Goal: Task Accomplishment & Management: Manage account settings

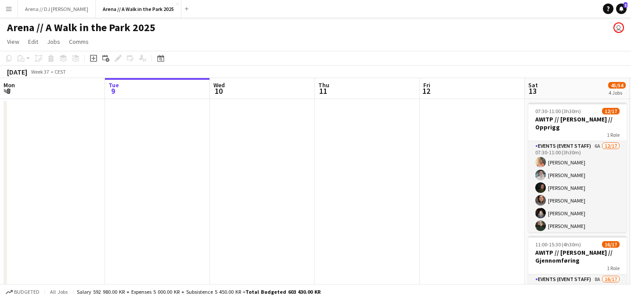
scroll to position [0, 269]
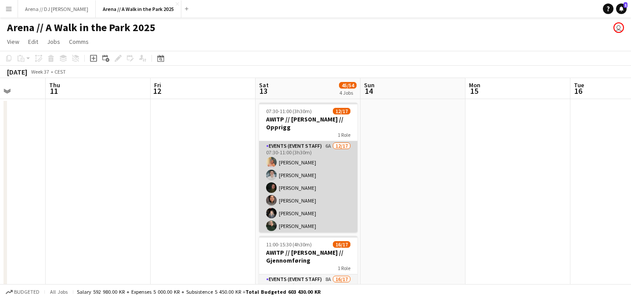
click at [302, 160] on app-card-role "Events (Event Staff) 6A [DATE] 07:30-11:00 (3h30m) [PERSON_NAME] [PERSON_NAME] …" at bounding box center [308, 258] width 98 height 234
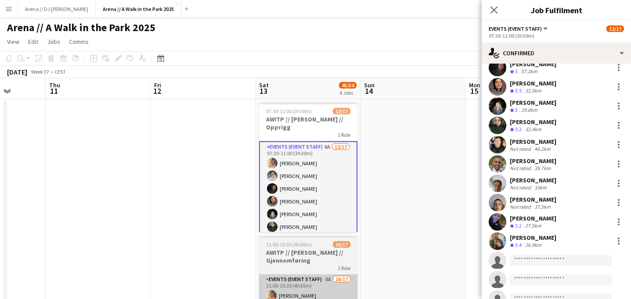
scroll to position [71, 0]
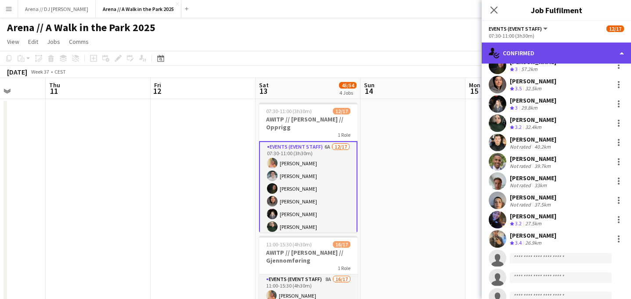
click at [610, 49] on div "single-neutral-actions-check-2 Confirmed" at bounding box center [556, 53] width 149 height 21
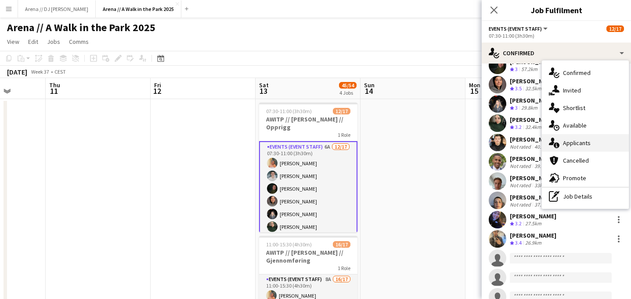
click at [579, 143] on span "Applicants" at bounding box center [577, 143] width 28 height 8
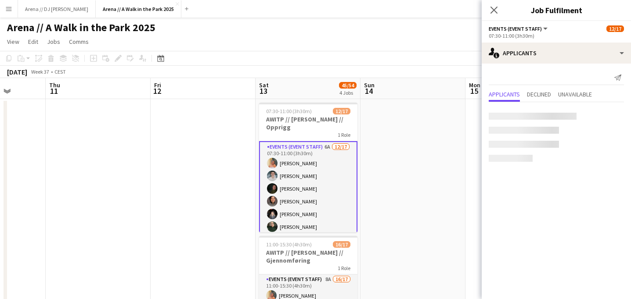
scroll to position [0, 0]
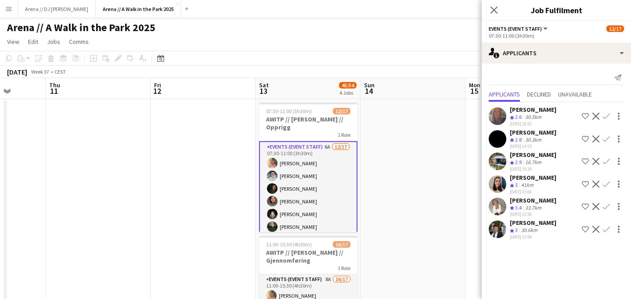
click at [311, 210] on app-card-role "Events (Event Staff) 6A [DATE] 07:30-11:00 (3h30m) [PERSON_NAME] [PERSON_NAME] …" at bounding box center [308, 258] width 98 height 235
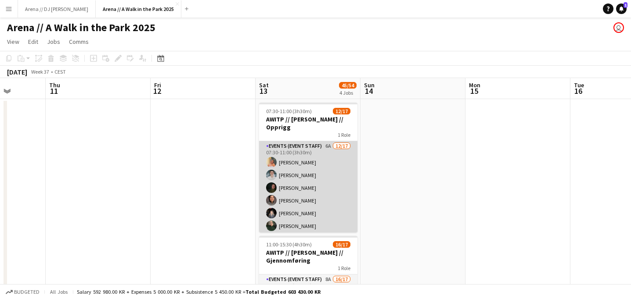
click at [311, 210] on app-card-role "Events (Event Staff) 6A [DATE] 07:30-11:00 (3h30m) [PERSON_NAME] [PERSON_NAME] …" at bounding box center [308, 258] width 98 height 234
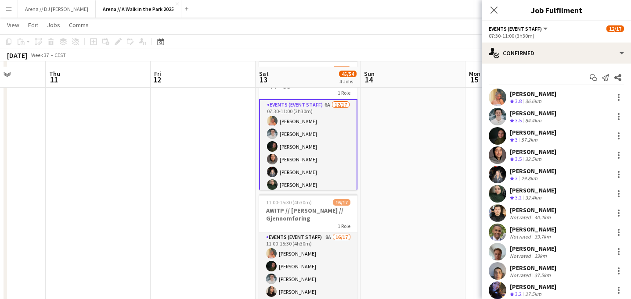
scroll to position [47, 0]
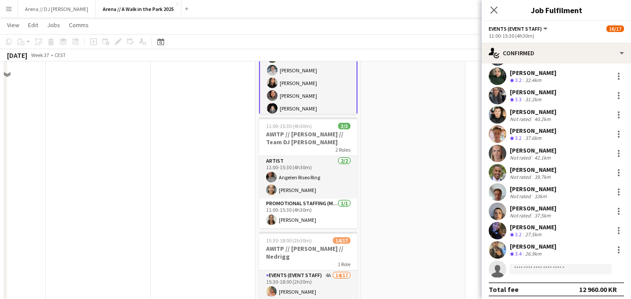
scroll to position [347, 0]
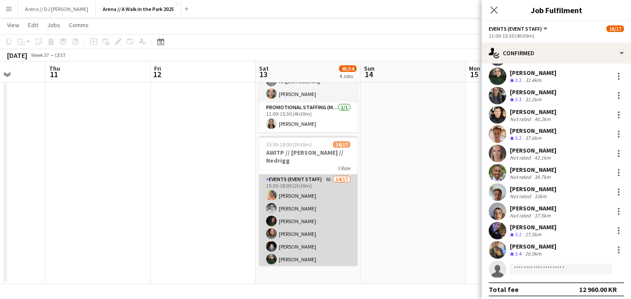
click at [324, 217] on app-card-role "Events (Event Staff) 4A 14/17 15:30-18:00 (2h30m) [PERSON_NAME] [PERSON_NAME] […" at bounding box center [308, 292] width 98 height 234
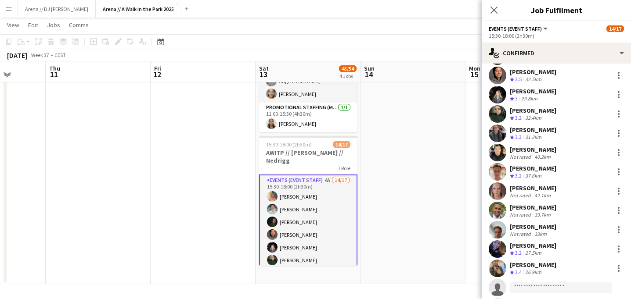
scroll to position [80, 0]
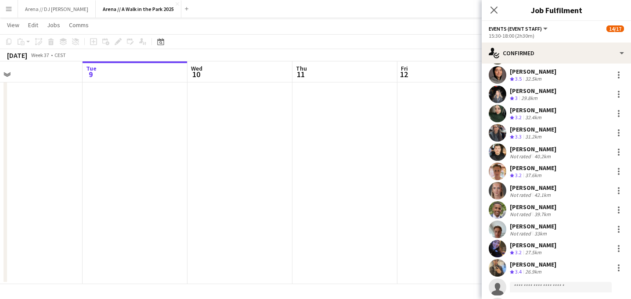
drag, startPoint x: 203, startPoint y: 138, endPoint x: 439, endPoint y: 141, distance: 235.4
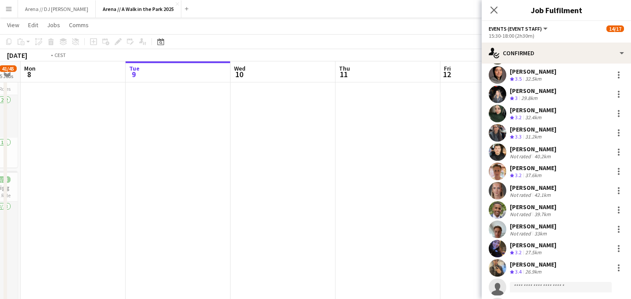
drag, startPoint x: 163, startPoint y: 162, endPoint x: 432, endPoint y: 162, distance: 268.3
click at [432, 162] on app-calendar-viewport "Sat 6 Sun 7 41/45 5 Jobs Mon 8 Tue 9 Wed 10 Thu 11 Fri 12 Sat 13 45/54 4 Jobs S…" at bounding box center [315, 3] width 631 height 633
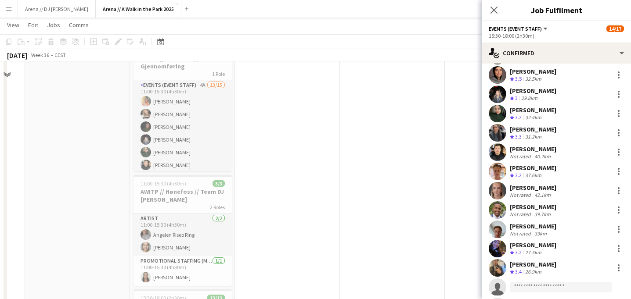
scroll to position [77, 0]
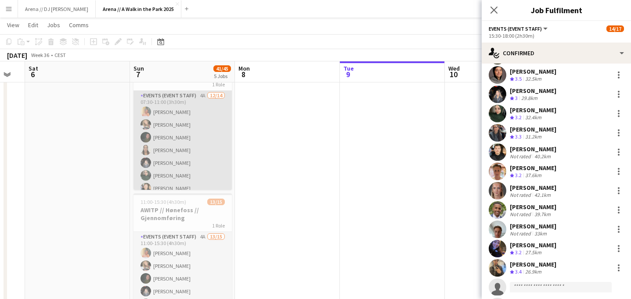
click at [202, 145] on app-card-role "Events (Event Staff) 4A [DATE] 07:30-11:00 (3h30m) [PERSON_NAME] [PERSON_NAME] …" at bounding box center [182, 188] width 98 height 195
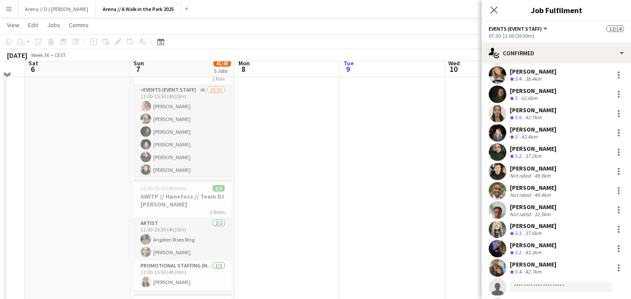
scroll to position [224, 0]
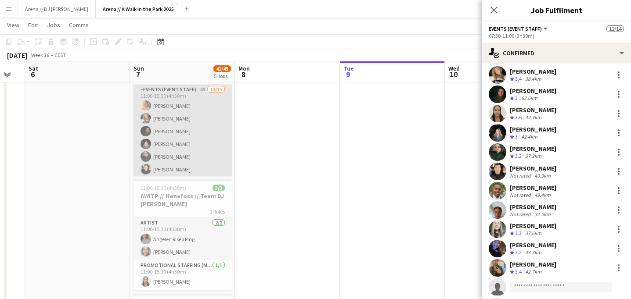
click at [191, 151] on app-card-role "Events (Event Staff) 4A 13/15 11:00-15:30 (4h30m) [PERSON_NAME] [PERSON_NAME] […" at bounding box center [182, 189] width 98 height 208
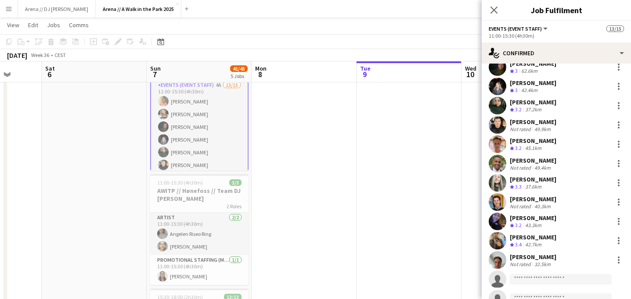
scroll to position [0, 265]
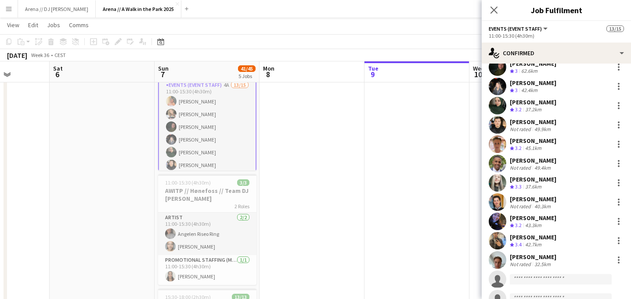
drag, startPoint x: 333, startPoint y: 208, endPoint x: 357, endPoint y: 61, distance: 148.3
click at [357, 61] on app-calendar-viewport "Wed 3 Thu 4 Fri 5 Sat 6 Sun 7 41/45 5 Jobs Mon 8 Tue 9 Wed 10 Thu 11 Fri 12 Sat…" at bounding box center [315, 121] width 631 height 633
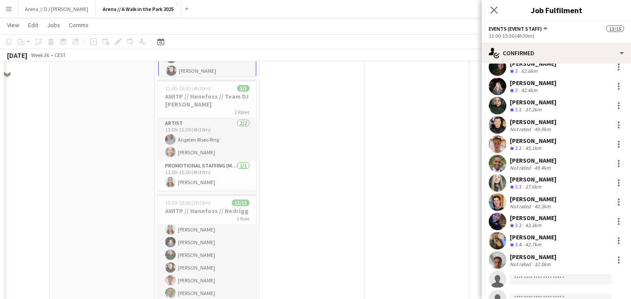
scroll to position [382, 0]
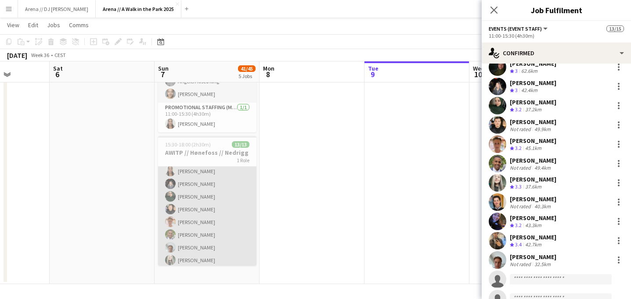
click at [210, 213] on app-card-role "Events (Event Staff) 13/13 15:30-18:00 (2h30m) [PERSON_NAME] [PERSON_NAME] Hony…" at bounding box center [207, 216] width 98 height 183
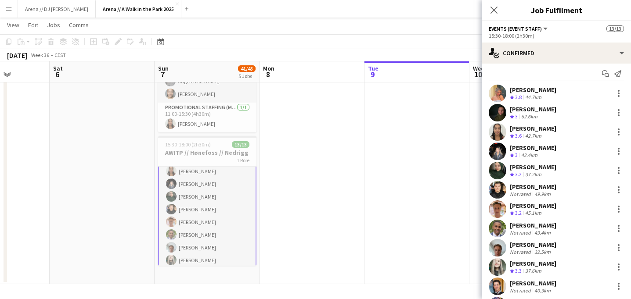
scroll to position [0, 0]
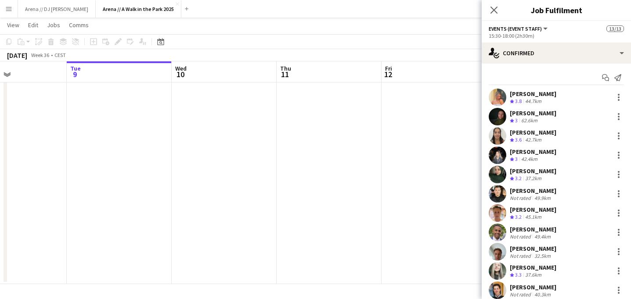
drag, startPoint x: 418, startPoint y: 131, endPoint x: 196, endPoint y: 131, distance: 221.7
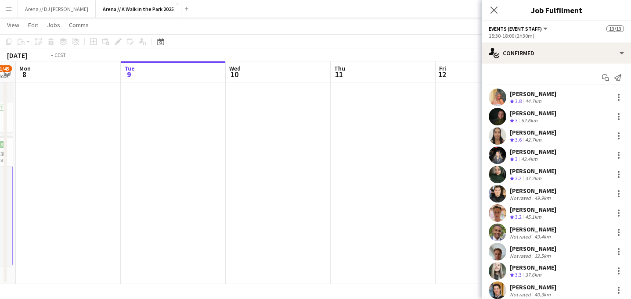
drag, startPoint x: 350, startPoint y: 157, endPoint x: 161, endPoint y: 142, distance: 189.8
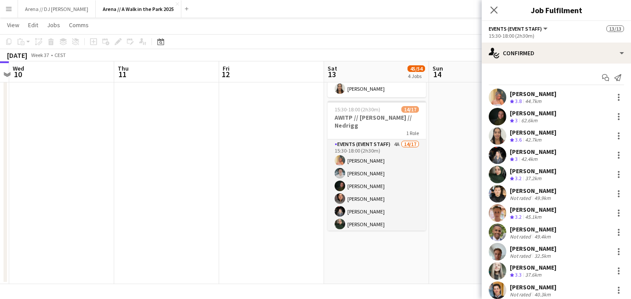
drag, startPoint x: 244, startPoint y: 163, endPoint x: 132, endPoint y: 161, distance: 112.4
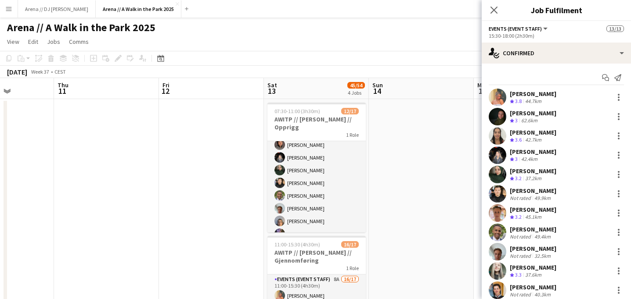
scroll to position [83, 0]
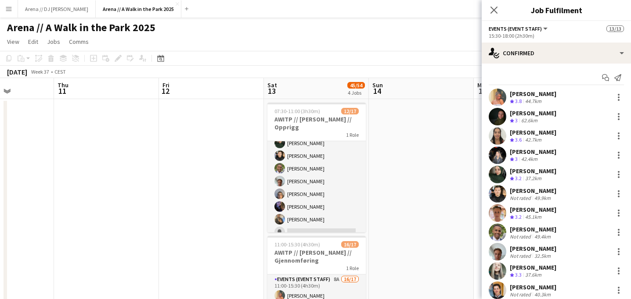
click at [7, 14] on button "Menu" at bounding box center [9, 9] width 18 height 18
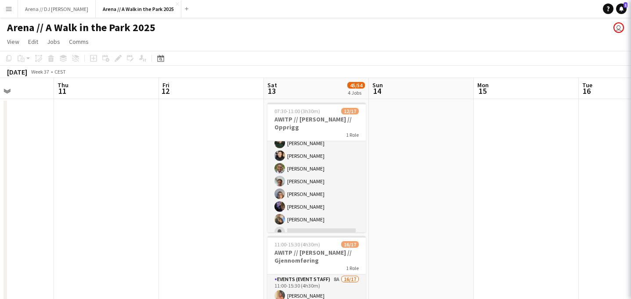
scroll to position [42, 0]
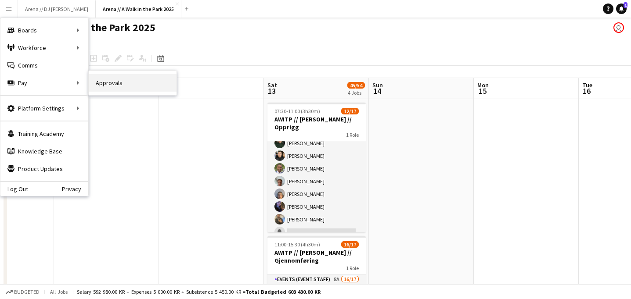
click at [118, 89] on link "Approvals" at bounding box center [133, 83] width 88 height 18
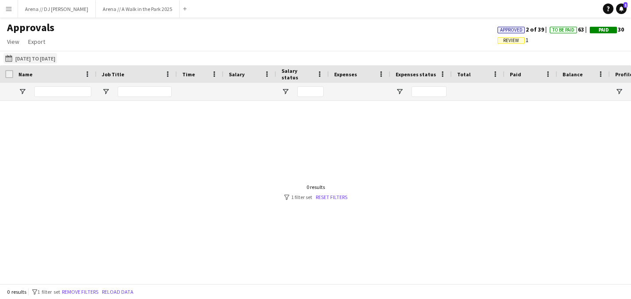
click at [49, 56] on button "[DATE] to [DATE] [DATE] to [DATE]" at bounding box center [31, 58] width 54 height 11
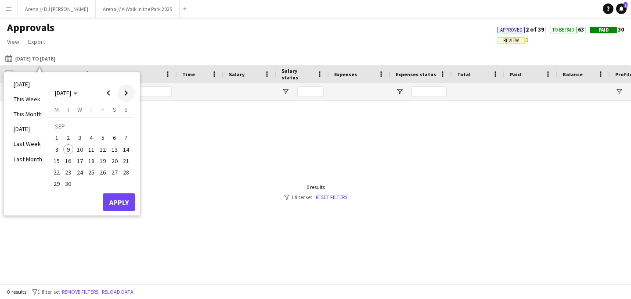
click at [127, 90] on span "Next month" at bounding box center [126, 93] width 18 height 18
click at [109, 90] on span "Previous month" at bounding box center [109, 93] width 18 height 18
click at [116, 139] on span "6" at bounding box center [114, 138] width 11 height 11
click at [73, 148] on span "9" at bounding box center [68, 149] width 11 height 11
click at [123, 204] on button "Apply" at bounding box center [119, 203] width 32 height 18
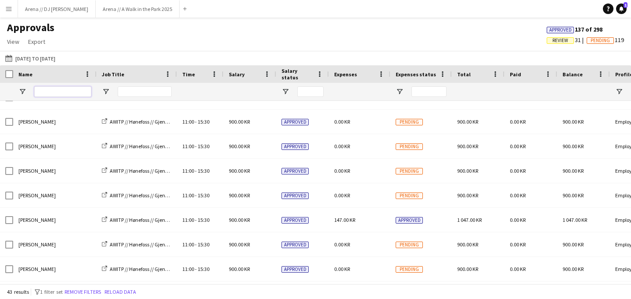
click at [49, 88] on input "Name Filter Input" at bounding box center [62, 92] width 57 height 11
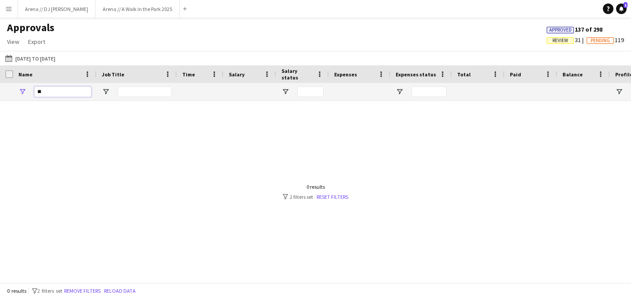
type input "*"
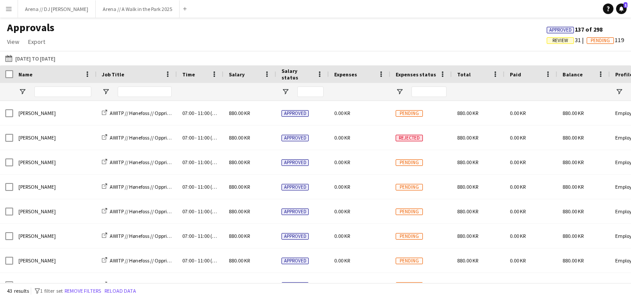
click at [12, 8] on app-icon "Menu" at bounding box center [8, 8] width 7 height 7
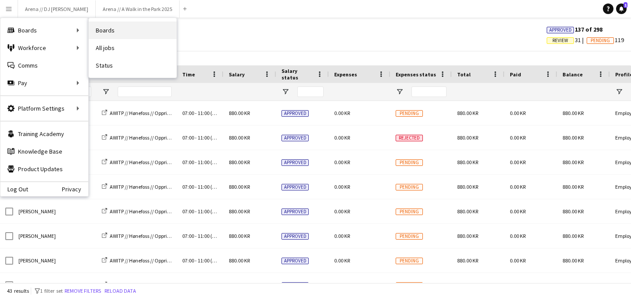
click at [112, 35] on link "Boards" at bounding box center [133, 31] width 88 height 18
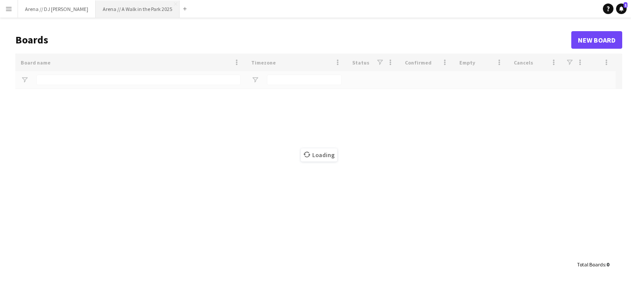
click at [116, 11] on button "Arena // A Walk in the Park 2025 Close" at bounding box center [138, 8] width 84 height 17
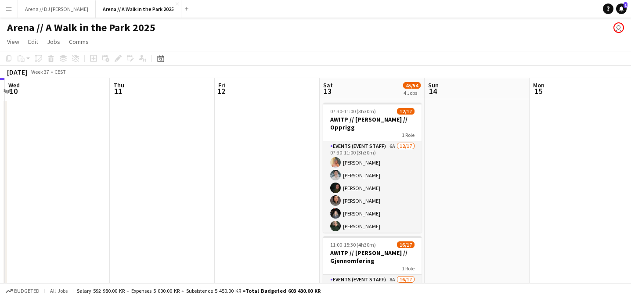
drag, startPoint x: 427, startPoint y: 276, endPoint x: 206, endPoint y: 251, distance: 222.7
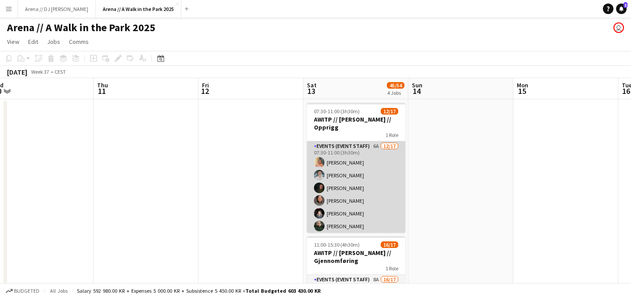
click at [364, 182] on app-card-role "Events (Event Staff) 6A [DATE] 07:30-11:00 (3h30m) [PERSON_NAME] [PERSON_NAME] …" at bounding box center [356, 258] width 98 height 234
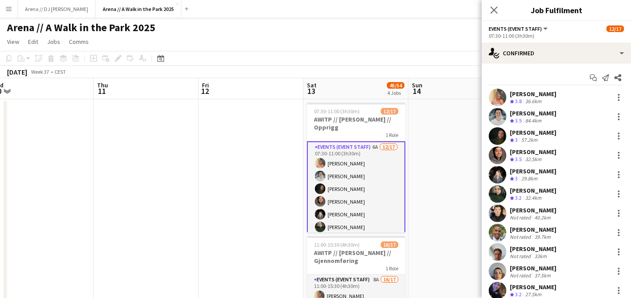
scroll to position [0, 0]
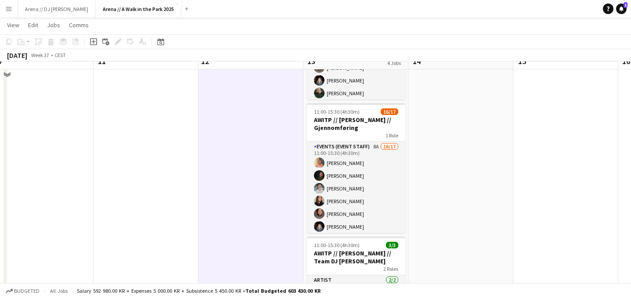
scroll to position [177, 0]
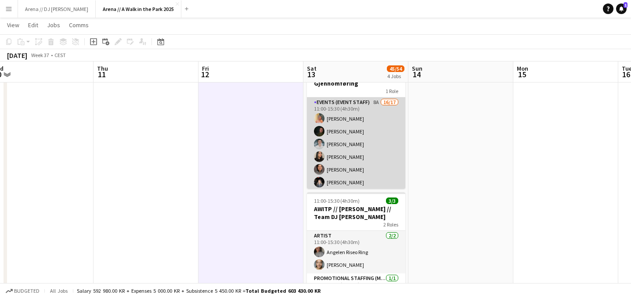
click at [336, 165] on app-card-role "Events (Event Staff) 8A 16/17 11:00-15:30 (4h30m) [PERSON_NAME] [PERSON_NAME] […" at bounding box center [356, 214] width 98 height 234
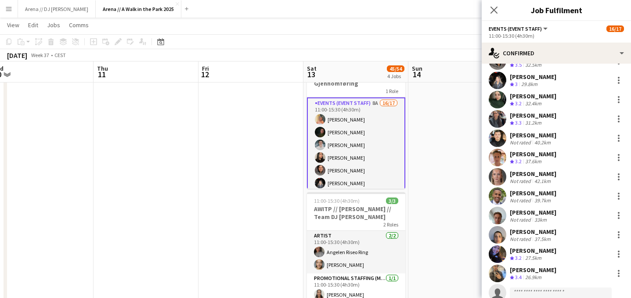
scroll to position [115, 0]
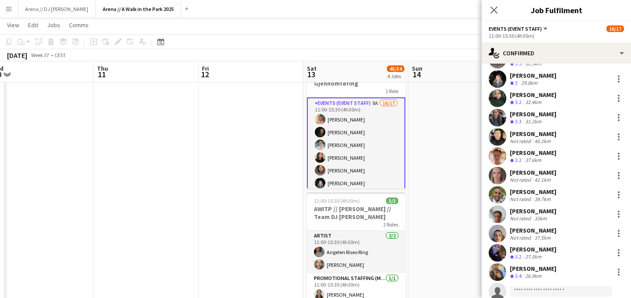
click at [528, 112] on div "[PERSON_NAME]" at bounding box center [533, 114] width 47 height 8
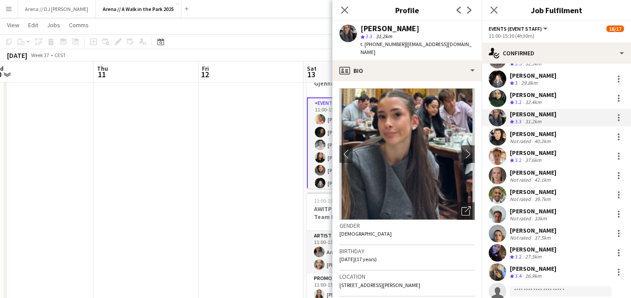
click at [237, 190] on app-date-cell at bounding box center [250, 206] width 105 height 569
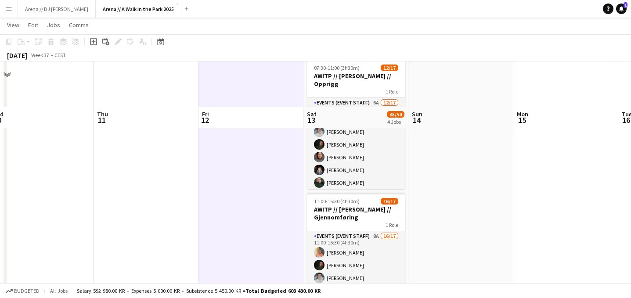
scroll to position [0, 0]
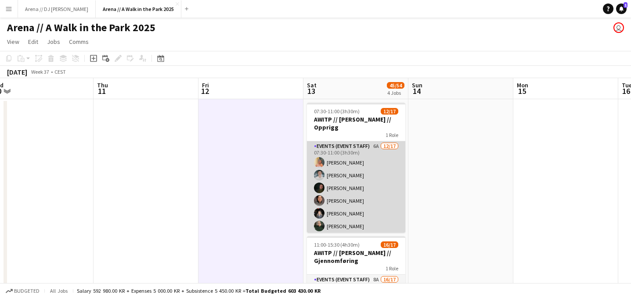
click at [385, 177] on app-card-role "Events (Event Staff) 6A [DATE] 07:30-11:00 (3h30m) [PERSON_NAME] [PERSON_NAME] …" at bounding box center [356, 258] width 98 height 234
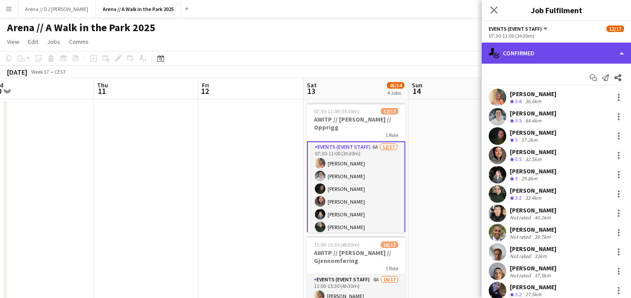
click at [579, 43] on div "single-neutral-actions-check-2 Confirmed" at bounding box center [556, 53] width 149 height 21
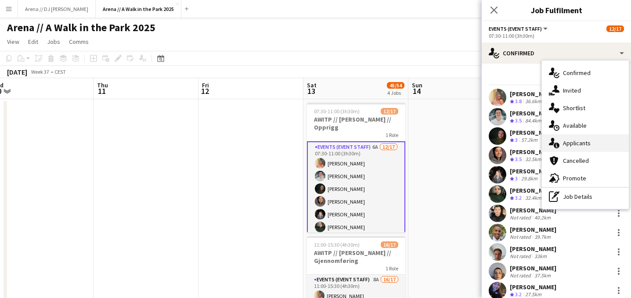
click at [583, 145] on span "Applicants" at bounding box center [577, 143] width 28 height 8
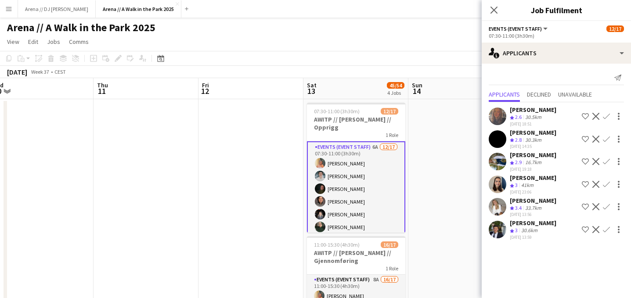
scroll to position [0, 431]
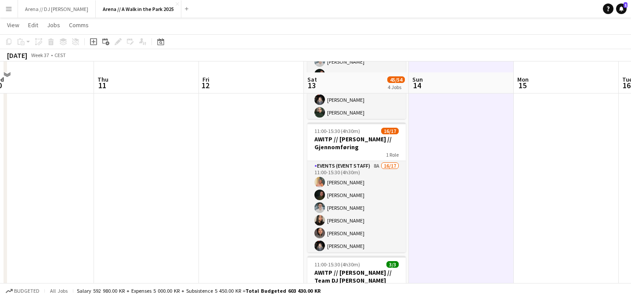
scroll to position [126, 0]
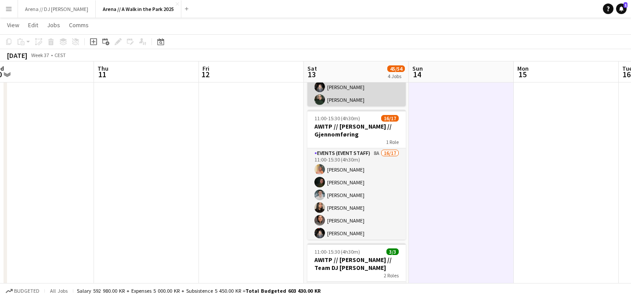
click at [361, 90] on app-card-role "Events (Event Staff) 6A [DATE] 07:30-11:00 (3h30m) [PERSON_NAME] [PERSON_NAME] …" at bounding box center [356, 132] width 98 height 234
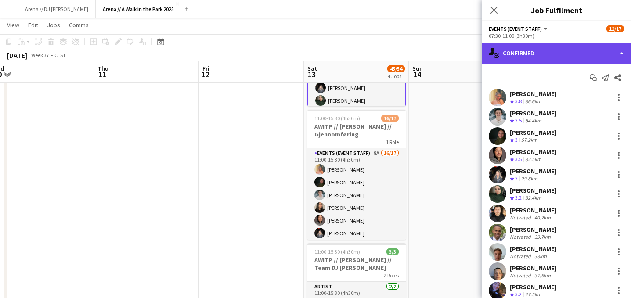
click at [581, 54] on div "single-neutral-actions-check-2 Confirmed" at bounding box center [556, 53] width 149 height 21
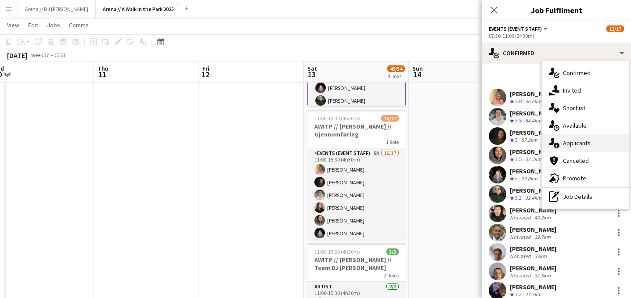
click at [572, 147] on span "Applicants" at bounding box center [577, 143] width 28 height 8
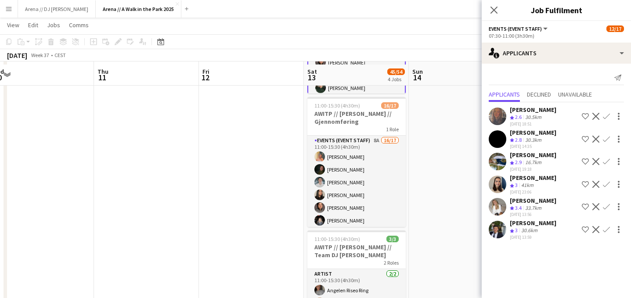
scroll to position [142, 0]
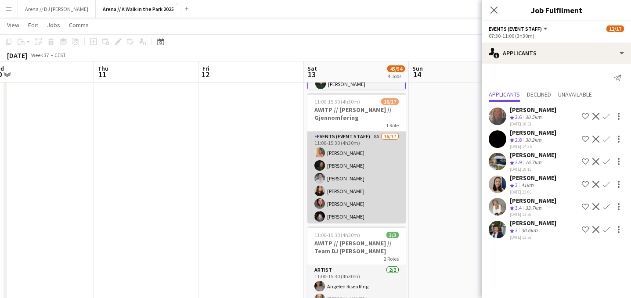
click at [378, 191] on app-card-role "Events (Event Staff) 8A 16/17 11:00-15:30 (4h30m) [PERSON_NAME] [PERSON_NAME] […" at bounding box center [356, 249] width 98 height 234
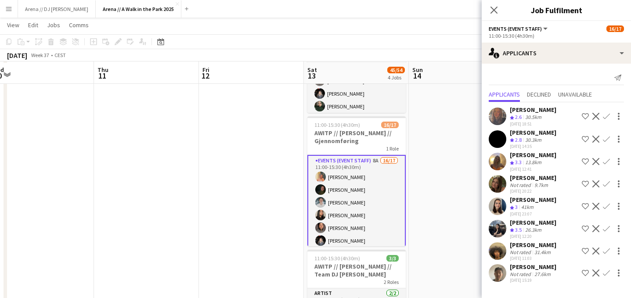
scroll to position [115, 0]
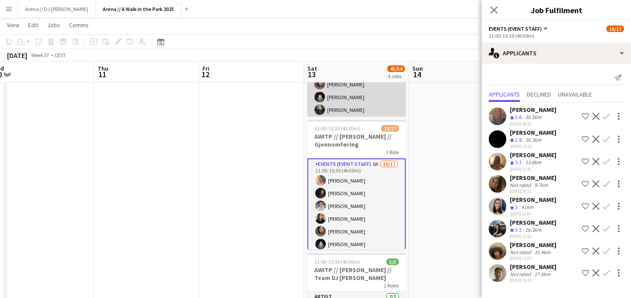
click at [371, 110] on app-card-role "Events (Event Staff) 6A [DATE] 07:30-11:00 (3h30m) [PERSON_NAME] [PERSON_NAME] …" at bounding box center [356, 142] width 98 height 234
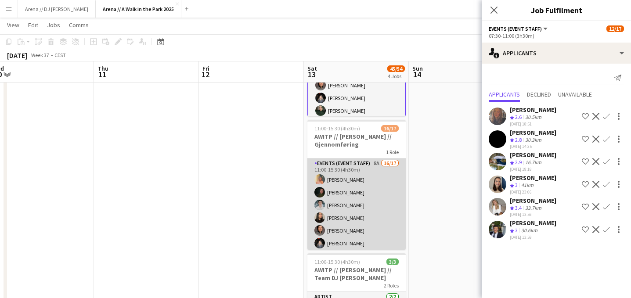
click at [375, 195] on app-card-role "Events (Event Staff) 8A 16/17 11:00-15:30 (4h30m) [PERSON_NAME] [PERSON_NAME] […" at bounding box center [356, 276] width 98 height 234
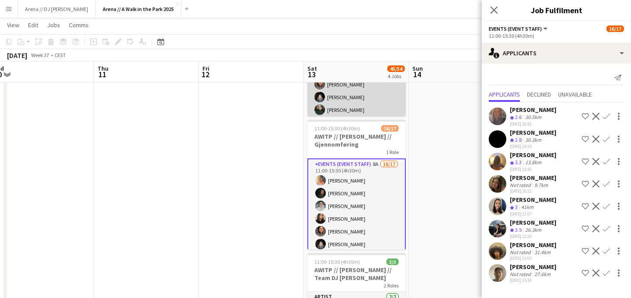
click at [362, 97] on app-card-role "Events (Event Staff) 6A [DATE] 07:30-11:00 (3h30m) [PERSON_NAME] [PERSON_NAME] …" at bounding box center [356, 142] width 98 height 234
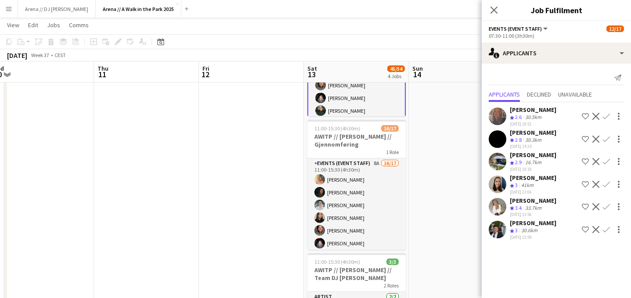
click at [530, 137] on div "30.3km" at bounding box center [533, 140] width 20 height 7
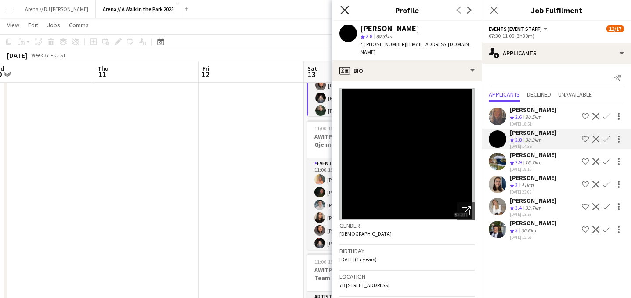
click at [345, 8] on icon "Close pop-in" at bounding box center [344, 10] width 8 height 8
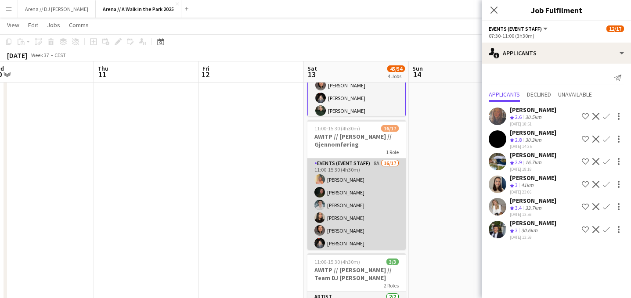
click at [386, 208] on app-card-role "Events (Event Staff) 8A 16/17 11:00-15:30 (4h30m) [PERSON_NAME] [PERSON_NAME] […" at bounding box center [356, 276] width 98 height 234
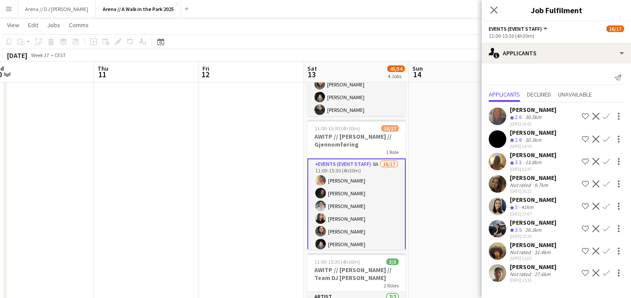
click at [526, 270] on div "[PERSON_NAME]" at bounding box center [533, 267] width 47 height 8
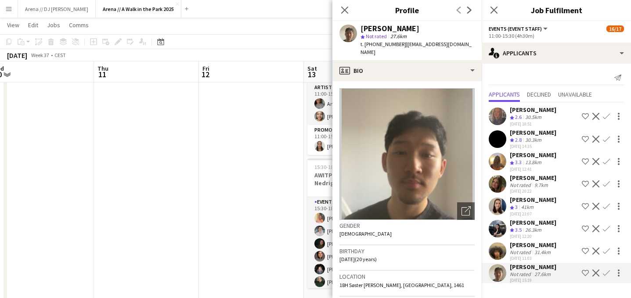
scroll to position [324, 0]
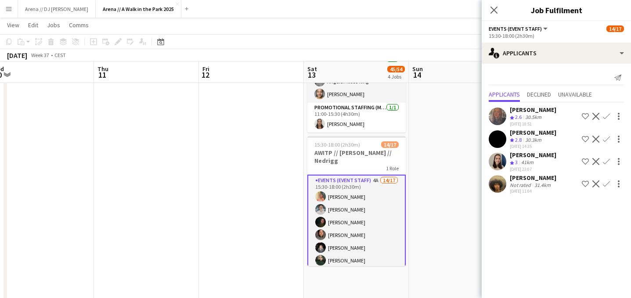
scroll to position [348, 0]
click at [448, 213] on app-date-cell at bounding box center [461, 35] width 105 height 569
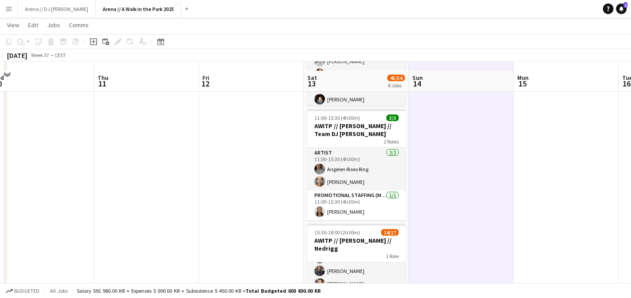
scroll to position [230, 0]
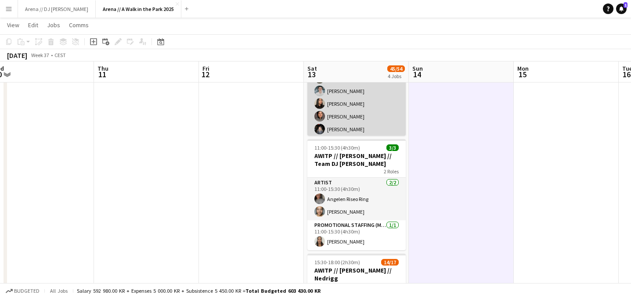
click at [374, 118] on app-card-role "Events (Event Staff) 8A 16/17 11:00-15:30 (4h30m) [PERSON_NAME] [PERSON_NAME] […" at bounding box center [356, 161] width 98 height 234
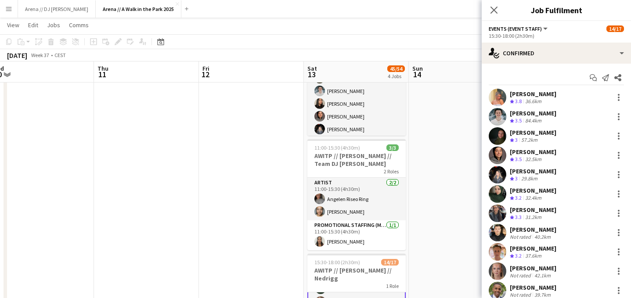
scroll to position [90, 0]
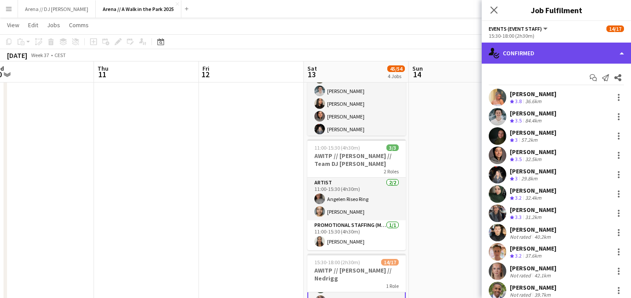
click at [614, 51] on div "single-neutral-actions-check-2 Confirmed" at bounding box center [556, 53] width 149 height 21
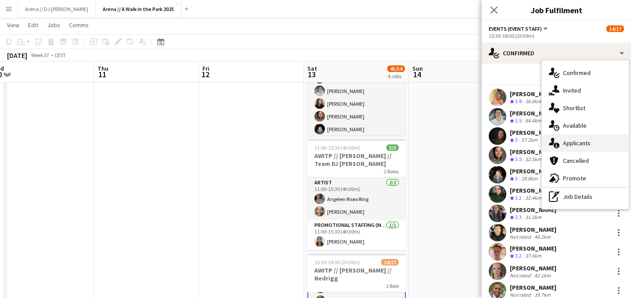
click at [573, 146] on span "Applicants" at bounding box center [577, 143] width 28 height 8
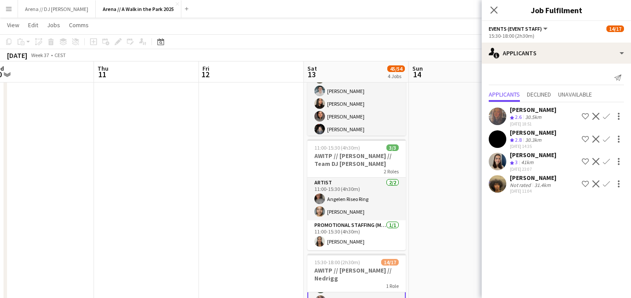
click at [443, 130] on app-date-cell at bounding box center [461, 153] width 105 height 569
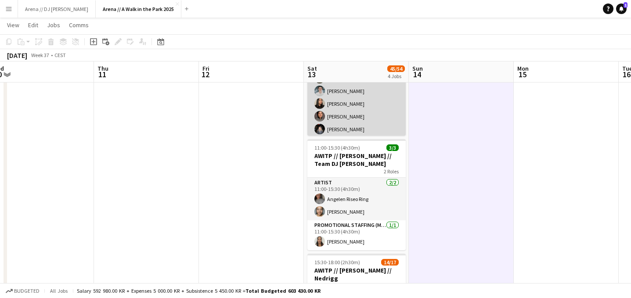
click at [386, 120] on app-card-role "Events (Event Staff) 8A 16/17 11:00-15:30 (4h30m) [PERSON_NAME] [PERSON_NAME] […" at bounding box center [356, 161] width 98 height 234
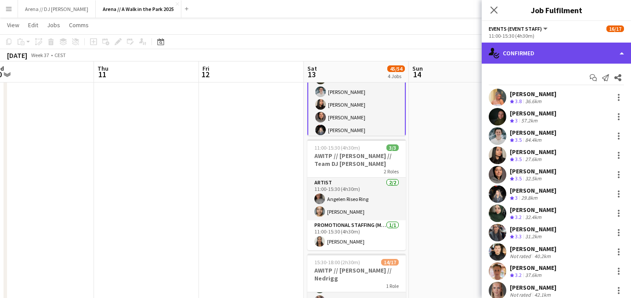
click at [550, 58] on div "single-neutral-actions-check-2 Confirmed" at bounding box center [556, 53] width 149 height 21
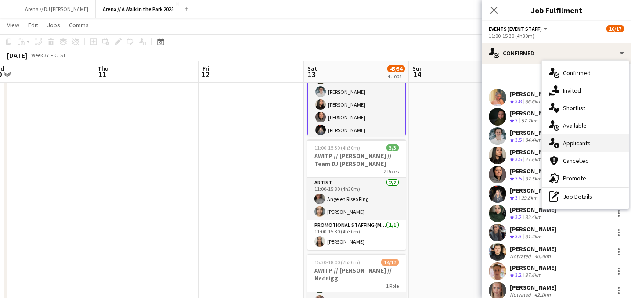
click at [572, 143] on span "Applicants" at bounding box center [577, 143] width 28 height 8
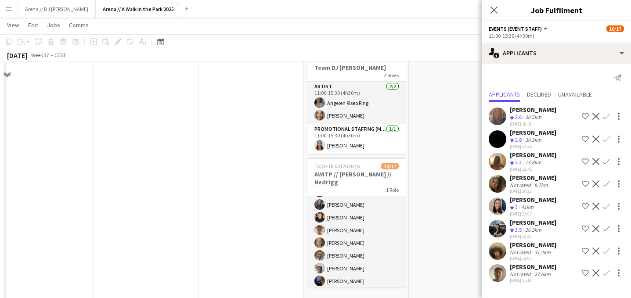
scroll to position [337, 0]
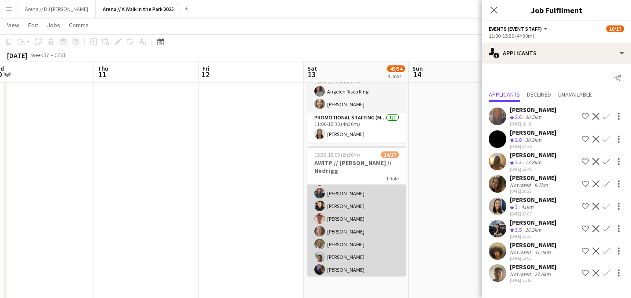
click at [376, 247] on app-card-role "Events (Event Staff) 4A 14/17 15:30-18:00 (2h30m) [PERSON_NAME] [PERSON_NAME] […" at bounding box center [356, 213] width 98 height 234
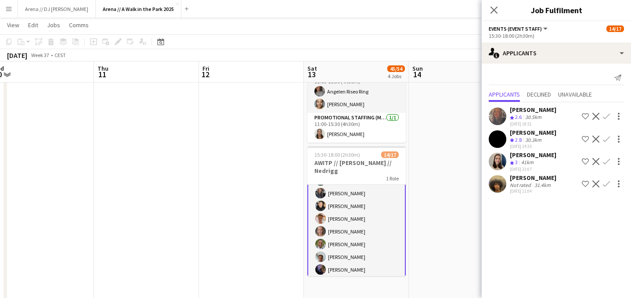
click at [358, 202] on app-card-role "Events (Event Staff) 4A 14/17 15:30-18:00 (2h30m) [PERSON_NAME] [PERSON_NAME] […" at bounding box center [356, 212] width 98 height 235
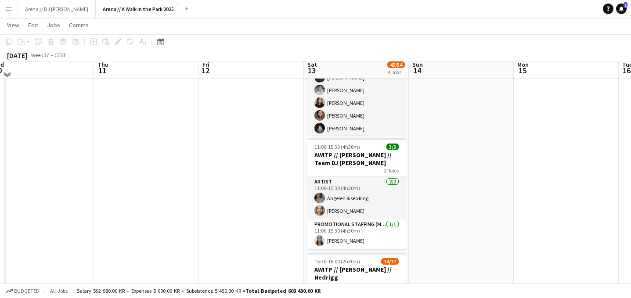
scroll to position [214, 0]
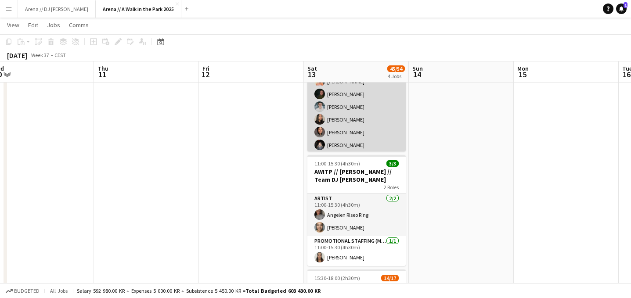
click at [377, 135] on app-card-role "Events (Event Staff) 8A 16/17 11:00-15:30 (4h30m) [PERSON_NAME] [PERSON_NAME] […" at bounding box center [356, 177] width 98 height 234
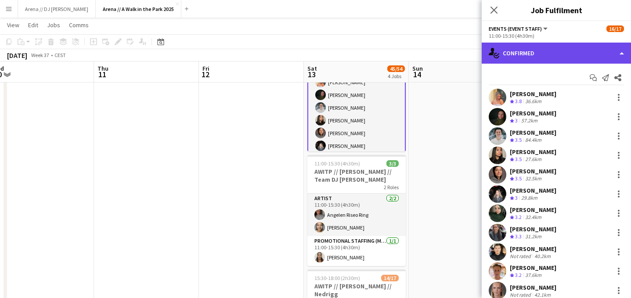
click at [570, 58] on div "single-neutral-actions-check-2 Confirmed" at bounding box center [556, 53] width 149 height 21
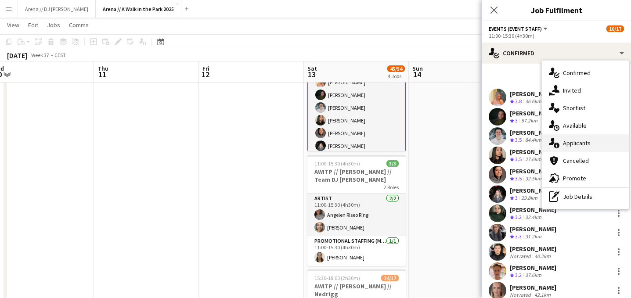
click at [579, 146] on span "Applicants" at bounding box center [577, 143] width 28 height 8
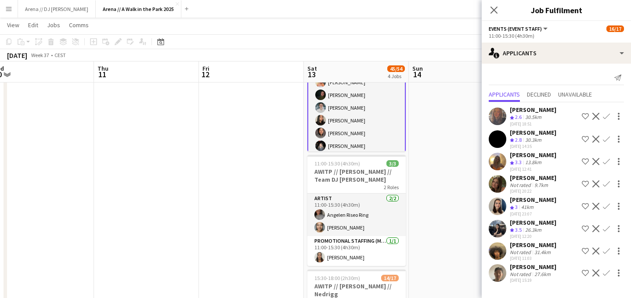
click at [534, 159] on div "[PERSON_NAME]" at bounding box center [533, 155] width 47 height 8
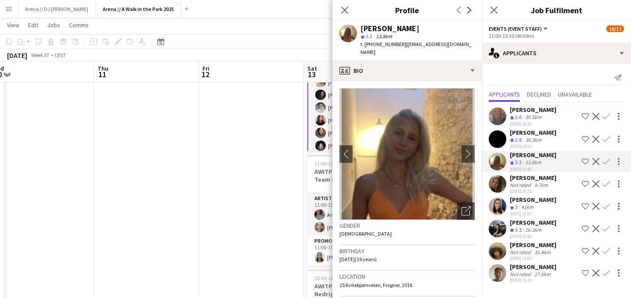
scroll to position [0, 230]
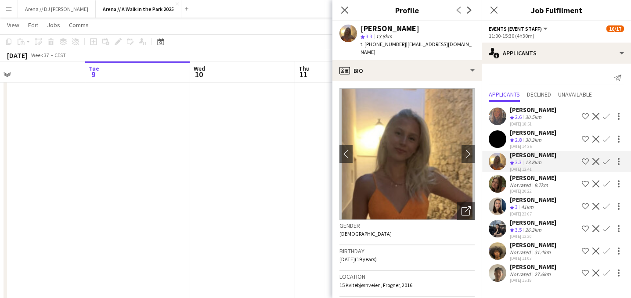
drag, startPoint x: 87, startPoint y: 127, endPoint x: 405, endPoint y: 141, distance: 318.2
click at [405, 141] on body "Menu Boards Boards Boards All jobs Status Workforce Workforce My Workforce Recr…" at bounding box center [315, 127] width 631 height 682
click at [125, 162] on app-date-cell at bounding box center [137, 169] width 105 height 569
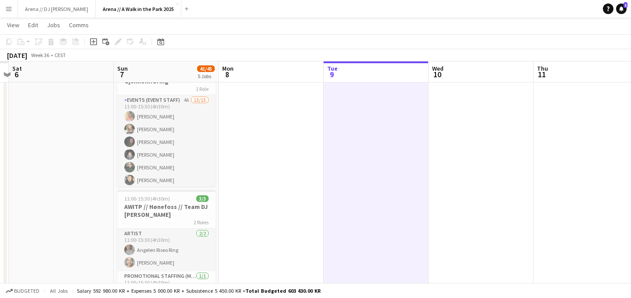
drag, startPoint x: 125, startPoint y: 162, endPoint x: 396, endPoint y: 163, distance: 270.5
click at [394, 163] on app-calendar-viewport "Thu 4 Fri 5 Sat 6 Sun 7 41/45 5 Jobs Mon 8 Tue 9 Wed 10 Thu 11 Fri 12 Sat 13 45…" at bounding box center [315, 136] width 631 height 633
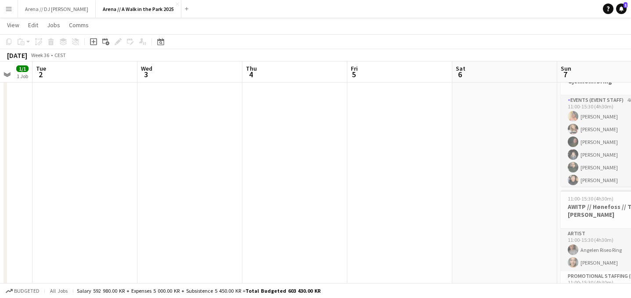
drag, startPoint x: 77, startPoint y: 162, endPoint x: 423, endPoint y: 162, distance: 346.0
click at [423, 162] on app-calendar-viewport "Sun 31 Mon 1 1/1 1 Job Tue 2 Wed 3 Thu 4 Fri 5 Sat 6 Sun 7 41/45 5 Jobs Mon 8 T…" at bounding box center [315, 136] width 631 height 633
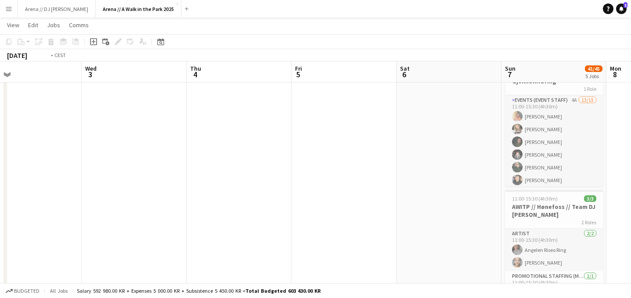
drag, startPoint x: 132, startPoint y: 166, endPoint x: 469, endPoint y: 113, distance: 340.5
click at [469, 114] on app-calendar-viewport "Sun 31 50/55 6 Jobs Mon 1 1/1 1 Job Tue 2 Wed 3 Thu 4 Fri 5 Sat 6 Sun 7 41/45 5…" at bounding box center [315, 200] width 631 height 761
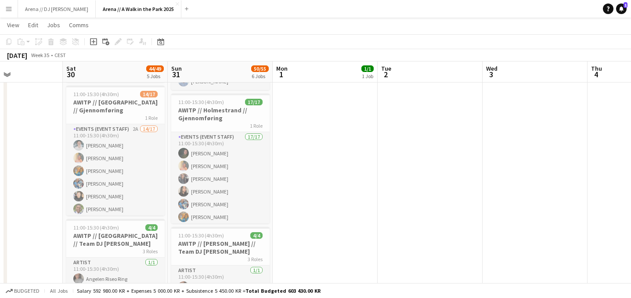
drag, startPoint x: 256, startPoint y: 149, endPoint x: 455, endPoint y: 149, distance: 198.9
click at [455, 149] on app-calendar-viewport "Wed 27 Thu 28 Fri 29 Sat 30 44/49 5 Jobs Sun 31 50/55 6 Jobs Mon 1 1/1 1 Job Tu…" at bounding box center [315, 200] width 631 height 761
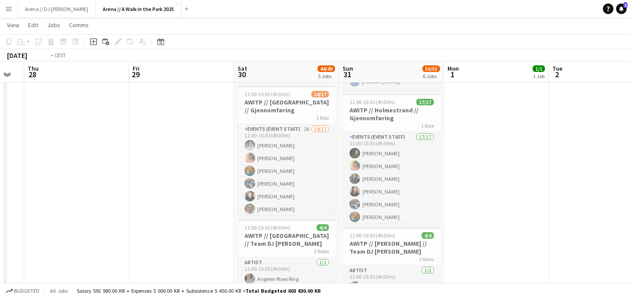
drag, startPoint x: 17, startPoint y: 162, endPoint x: 386, endPoint y: 158, distance: 369.3
click at [386, 158] on app-calendar-viewport "Tue 26 Wed 27 Thu 28 Fri 29 Sat 30 44/49 5 Jobs Sun 31 50/55 6 Jobs Mon 1 1/1 1…" at bounding box center [315, 200] width 631 height 761
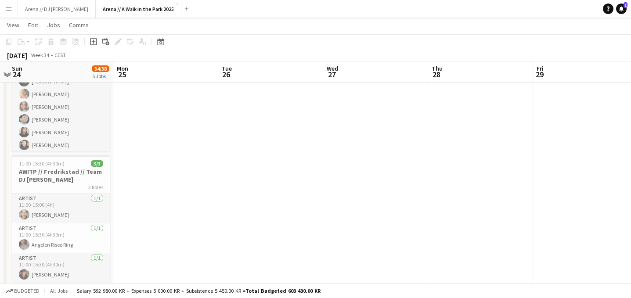
drag, startPoint x: 159, startPoint y: 177, endPoint x: 521, endPoint y: 165, distance: 361.6
click at [539, 167] on app-calendar-viewport "Fri 22 Sat 23 Sun 24 34/38 5 Jobs Mon 25 Tue 26 Wed 27 Thu 28 Fri 29 Sat 30 44/…" at bounding box center [315, 200] width 631 height 761
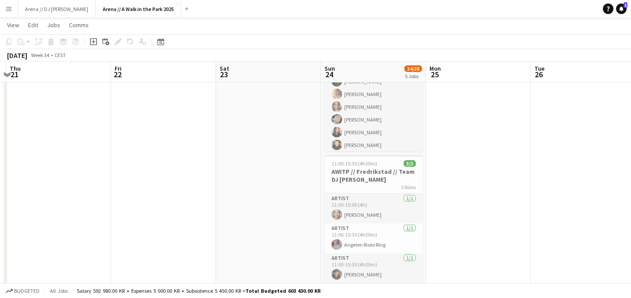
drag, startPoint x: 167, startPoint y: 152, endPoint x: 472, endPoint y: 152, distance: 305.6
click at [472, 152] on app-calendar-viewport "Tue 19 Wed 20 Thu 21 Fri 22 Sat 23 Sun 24 34/38 5 Jobs Mon 25 Tue 26 Wed 27 Thu…" at bounding box center [315, 200] width 631 height 761
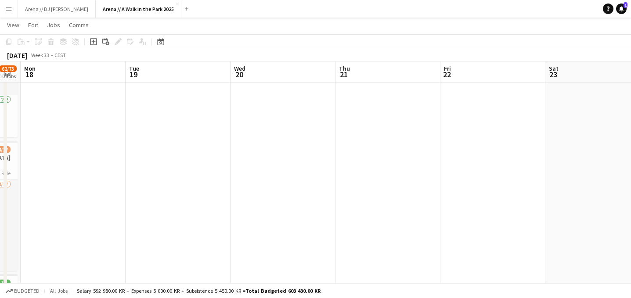
drag, startPoint x: 117, startPoint y: 185, endPoint x: 382, endPoint y: 185, distance: 265.2
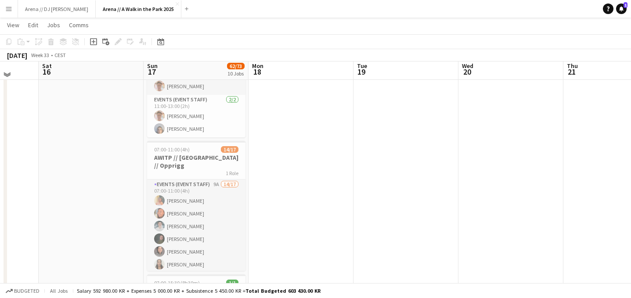
scroll to position [0, 0]
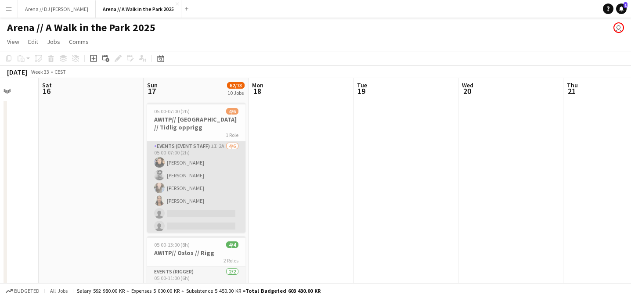
click at [191, 183] on app-card-role "Events (Event Staff) 1I 2A [DATE] 05:00-07:00 (2h) [PERSON_NAME] [PERSON_NAME] …" at bounding box center [196, 188] width 98 height 94
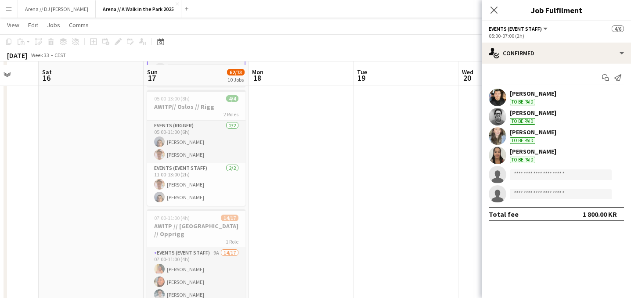
scroll to position [149, 0]
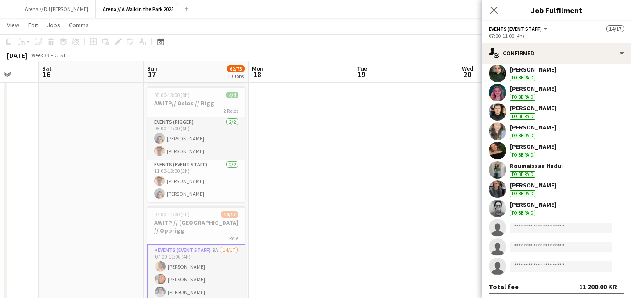
scroll to position [143, 0]
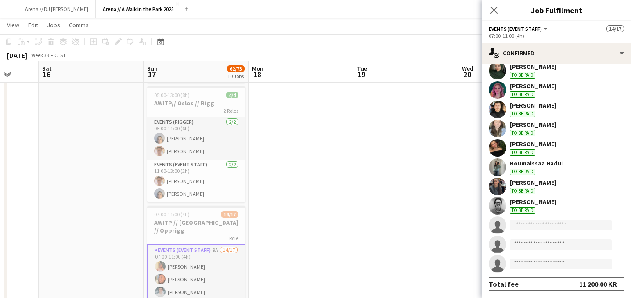
click at [539, 226] on input at bounding box center [561, 225] width 102 height 11
type input "*"
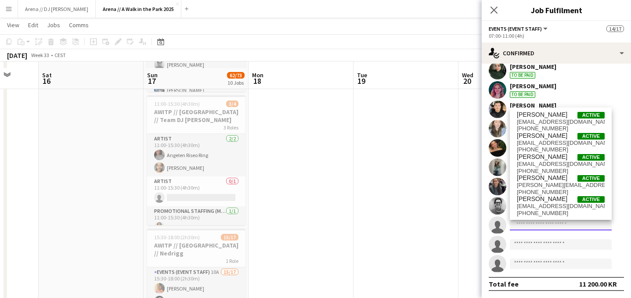
scroll to position [806, 0]
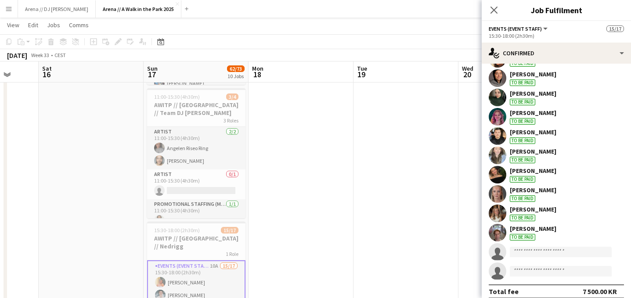
scroll to position [143, 0]
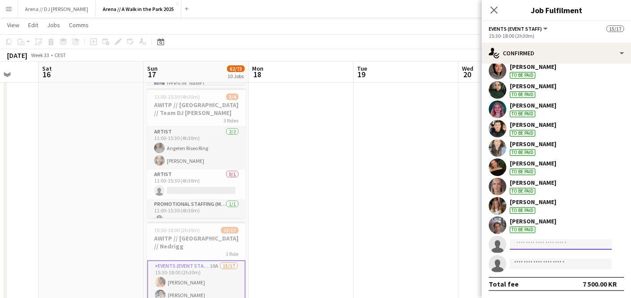
click at [534, 245] on input at bounding box center [561, 244] width 102 height 11
type input "*"
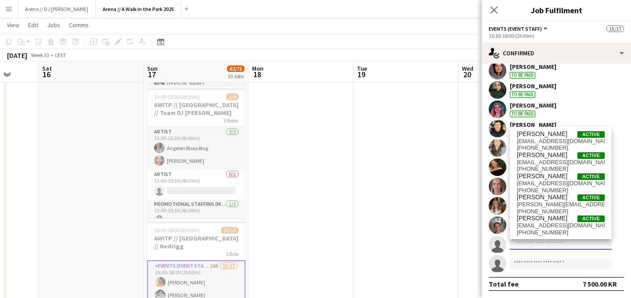
type input "*"
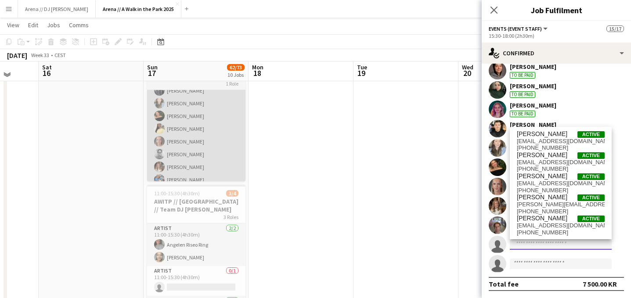
scroll to position [708, 0]
click at [208, 127] on app-card-role "Events (Event Staff) 9A 18/21 11:00-15:30 (4h30m) [PERSON_NAME] [PERSON_NAME] […" at bounding box center [196, 85] width 98 height 285
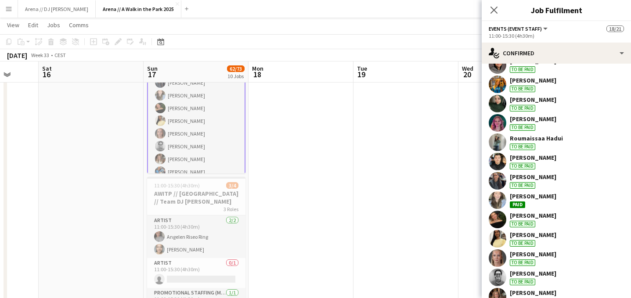
scroll to position [903, 0]
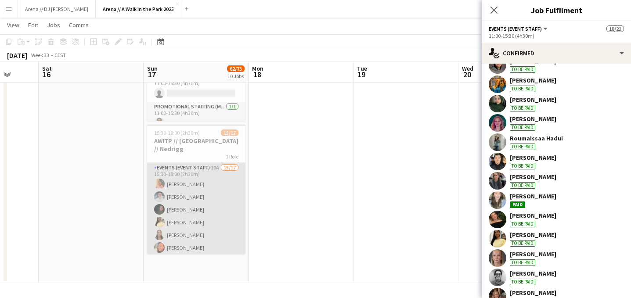
click at [189, 194] on app-card-role "Events (Event Staff) 10A 15/17 15:30-18:00 (2h30m) [PERSON_NAME] [PERSON_NAME] …" at bounding box center [196, 280] width 98 height 234
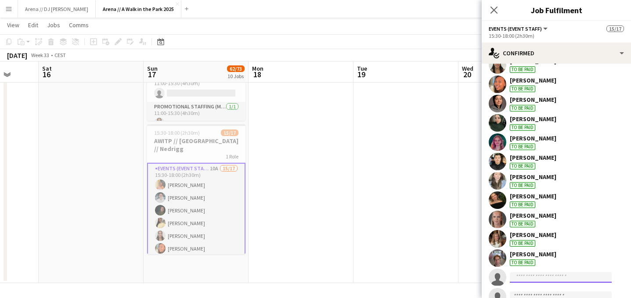
click at [548, 277] on input at bounding box center [561, 277] width 102 height 11
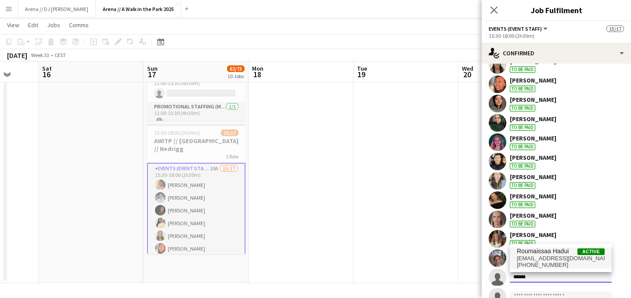
type input "******"
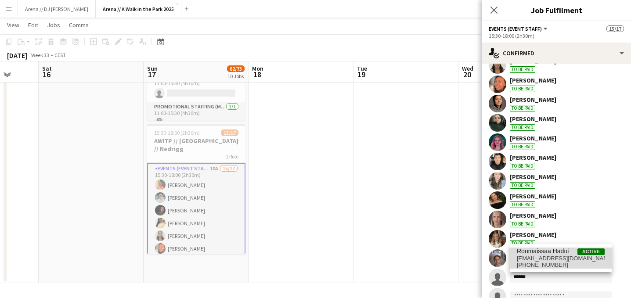
click at [563, 257] on span "[EMAIL_ADDRESS][DOMAIN_NAME]" at bounding box center [561, 258] width 88 height 7
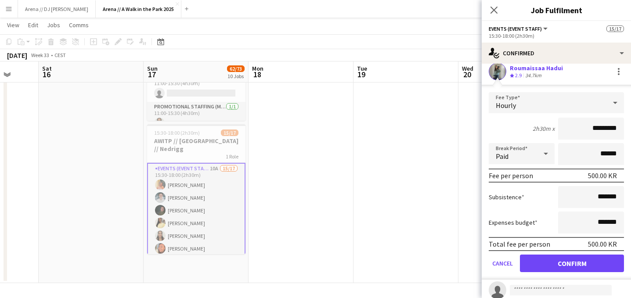
scroll to position [314, 0]
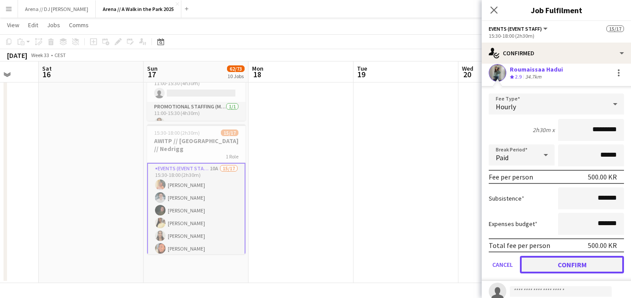
click at [548, 265] on button "Confirm" at bounding box center [572, 265] width 104 height 18
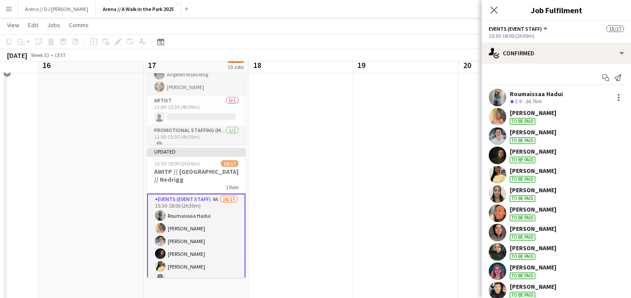
scroll to position [867, 0]
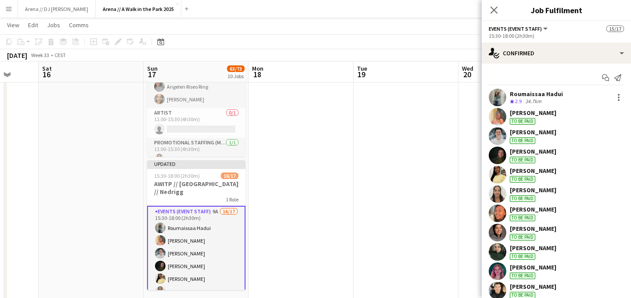
click at [13, 8] on button "Menu" at bounding box center [9, 9] width 18 height 18
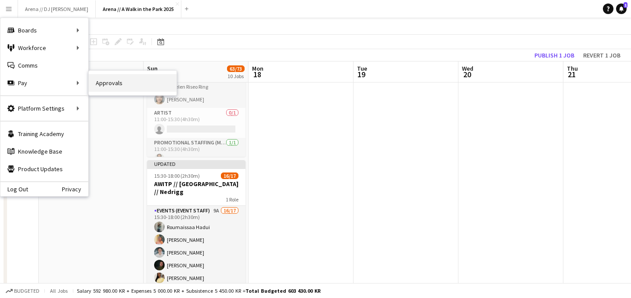
click at [114, 84] on link "Approvals" at bounding box center [133, 83] width 88 height 18
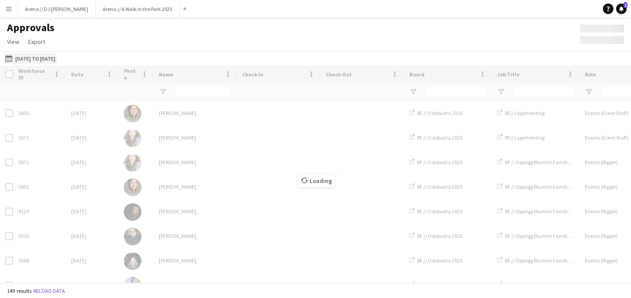
click at [57, 58] on button "[DATE] to [DATE] [DATE] to [DATE]" at bounding box center [31, 58] width 54 height 11
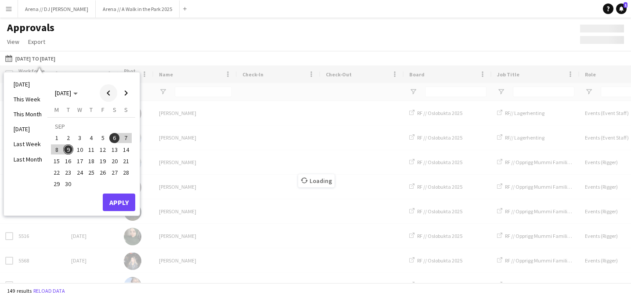
click at [108, 91] on span "Previous month" at bounding box center [109, 93] width 18 height 18
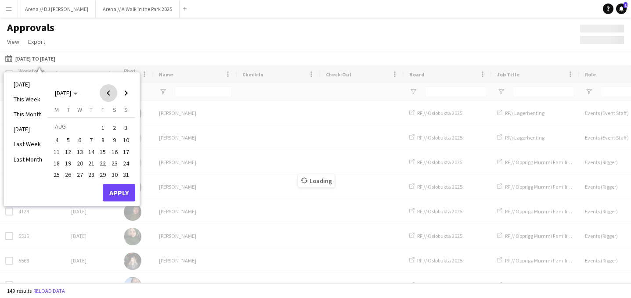
click at [108, 91] on span "Previous month" at bounding box center [109, 93] width 18 height 18
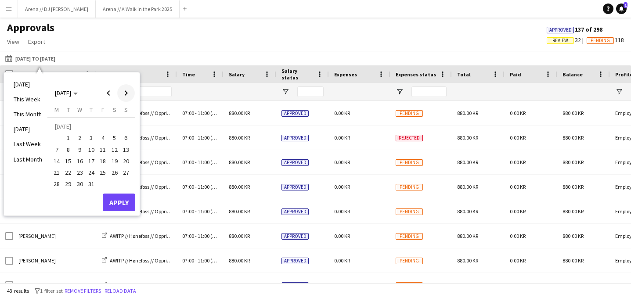
click at [123, 93] on span "Next month" at bounding box center [126, 93] width 18 height 18
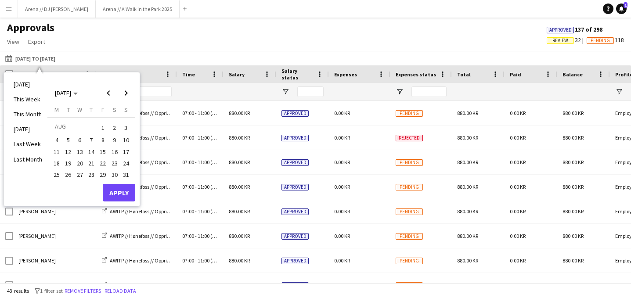
click at [102, 147] on span "15" at bounding box center [102, 152] width 11 height 11
click at [58, 159] on span "18" at bounding box center [56, 163] width 11 height 11
click at [118, 188] on button "Apply" at bounding box center [119, 193] width 32 height 18
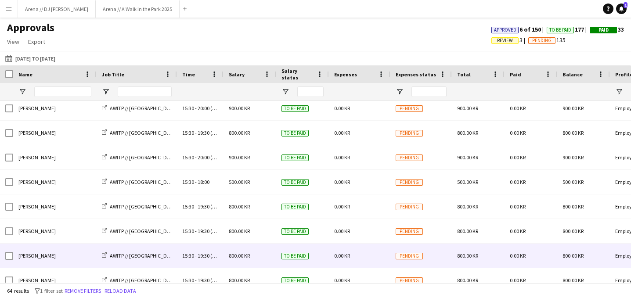
scroll to position [1132, 0]
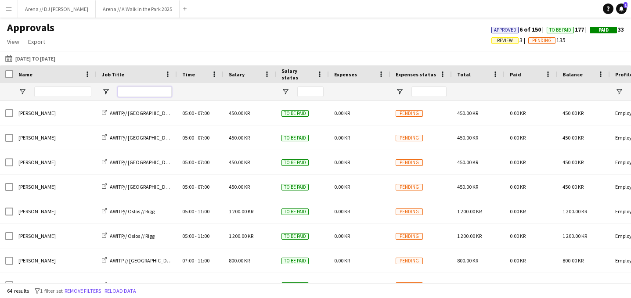
click at [160, 96] on input "Job Title Filter Input" at bounding box center [145, 92] width 54 height 11
type input "*******"
click at [538, 42] on span "Pending" at bounding box center [541, 41] width 19 height 6
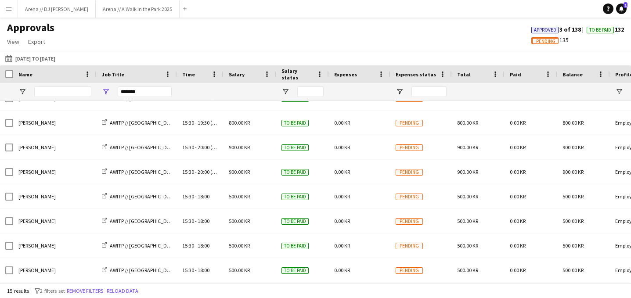
click at [16, 8] on button "Menu" at bounding box center [9, 9] width 18 height 18
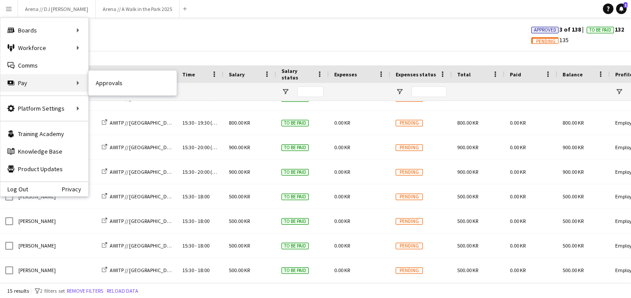
click at [42, 86] on div "Pay Pay" at bounding box center [44, 83] width 88 height 18
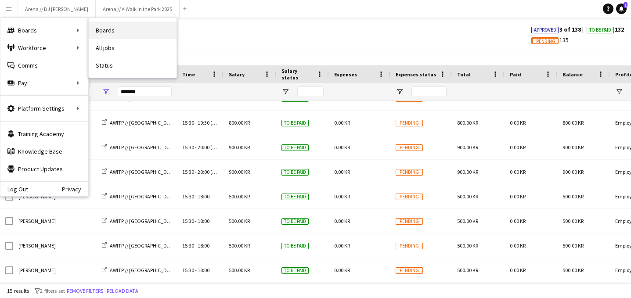
click at [108, 29] on link "Boards" at bounding box center [133, 31] width 88 height 18
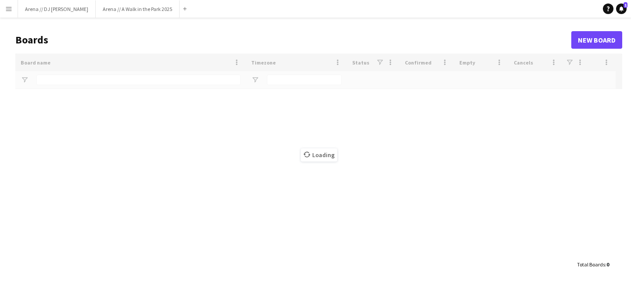
type input "*****"
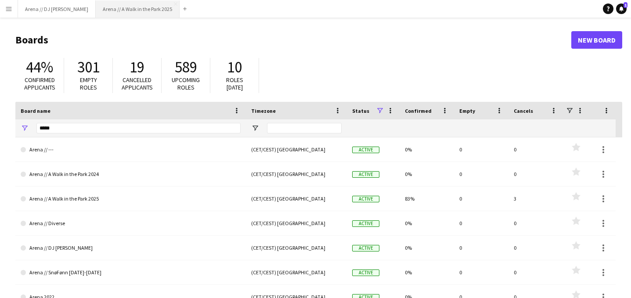
click at [125, 11] on button "Arena // A Walk in the Park 2025 Close" at bounding box center [138, 8] width 84 height 17
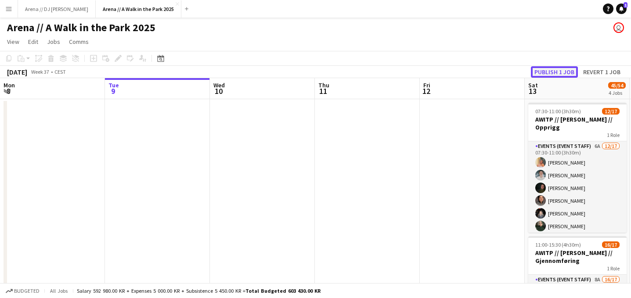
click at [555, 75] on button "Publish 1 job" at bounding box center [554, 71] width 47 height 11
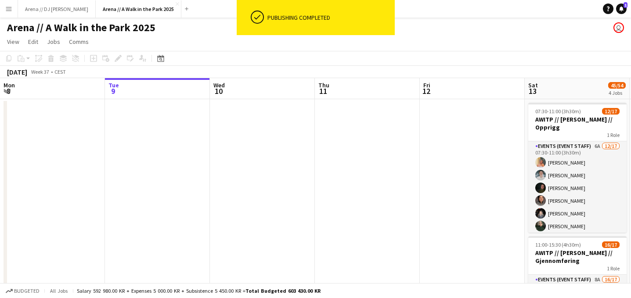
click at [8, 4] on button "Menu" at bounding box center [9, 9] width 18 height 18
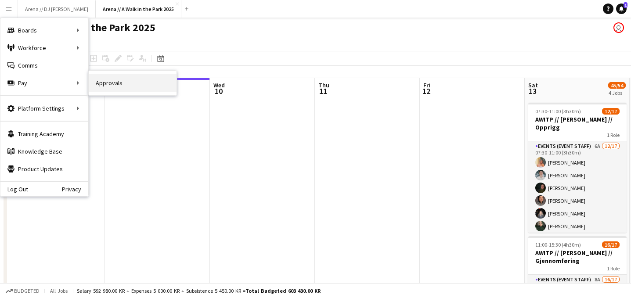
click at [123, 86] on link "Approvals" at bounding box center [133, 83] width 88 height 18
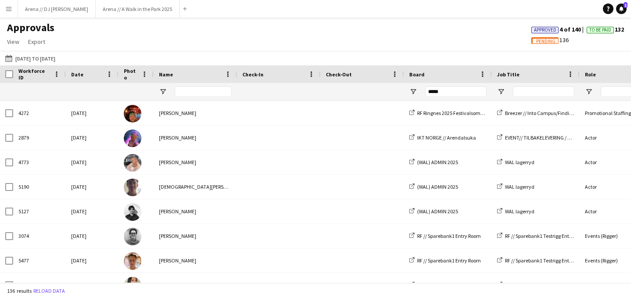
type input "*******"
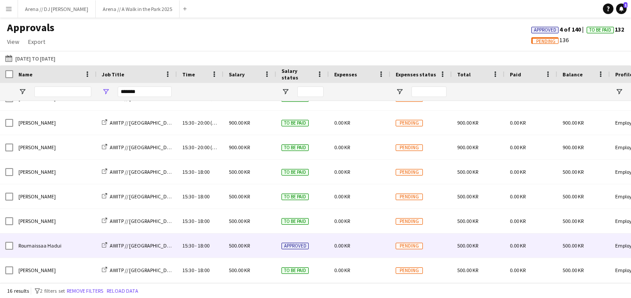
click at [274, 245] on div "500.00 KR" at bounding box center [249, 246] width 53 height 24
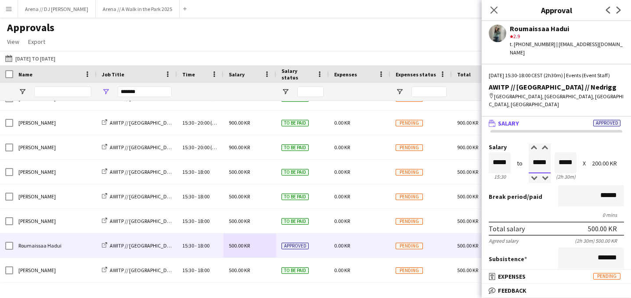
click at [538, 155] on input "*****" at bounding box center [540, 162] width 22 height 21
type input "*****"
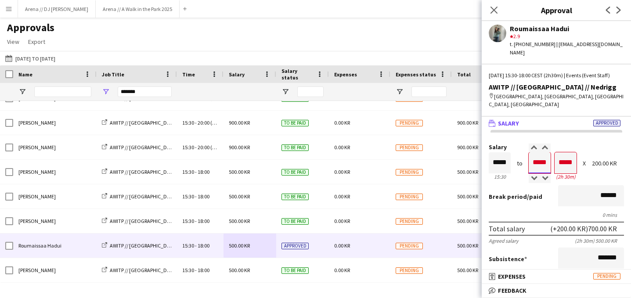
type input "*****"
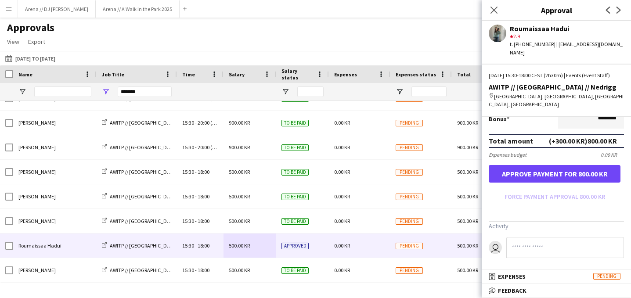
type input "*****"
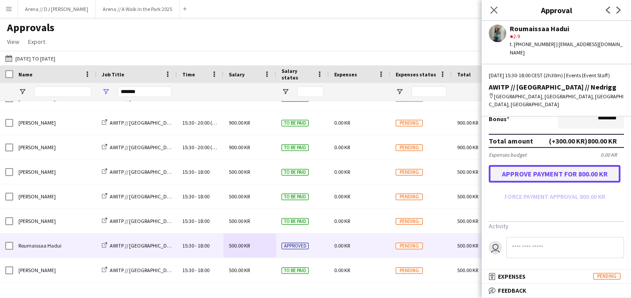
click at [556, 167] on button "Approve payment for 800.00 KR" at bounding box center [555, 174] width 132 height 18
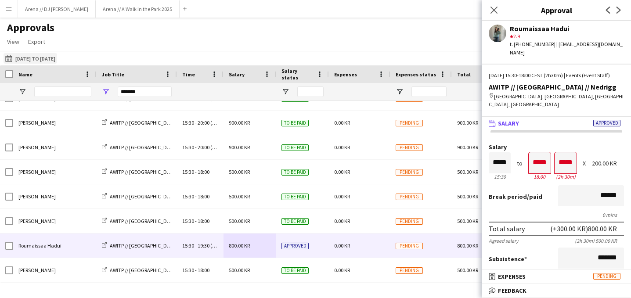
click at [55, 56] on button "15-08-2025 to 18-08-2025 15-08-2025 to 18-08-2025" at bounding box center [31, 58] width 54 height 11
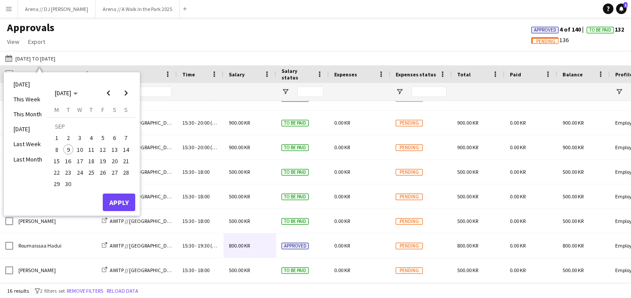
click at [147, 51] on div "Approvals View Customise view Customise filters Reset Filters Reset View Reset …" at bounding box center [315, 36] width 631 height 30
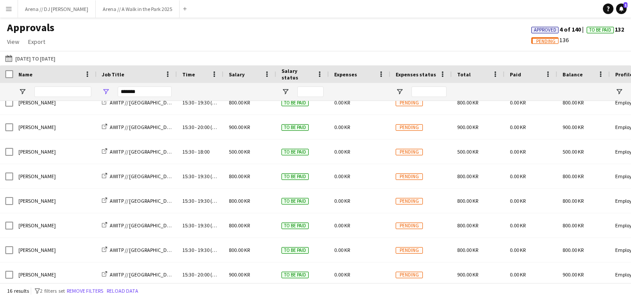
scroll to position [212, 0]
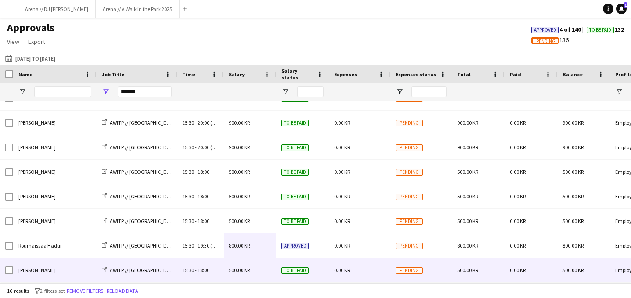
click at [50, 273] on div "[PERSON_NAME]" at bounding box center [54, 270] width 83 height 24
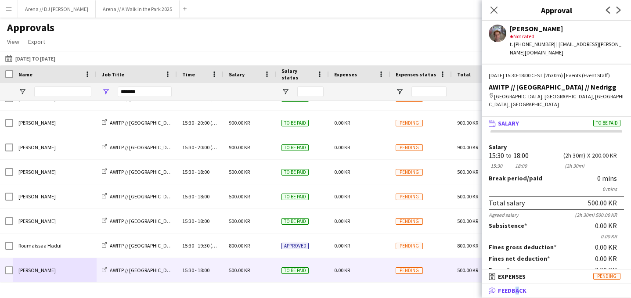
click at [514, 288] on span "Feedback" at bounding box center [512, 291] width 29 height 8
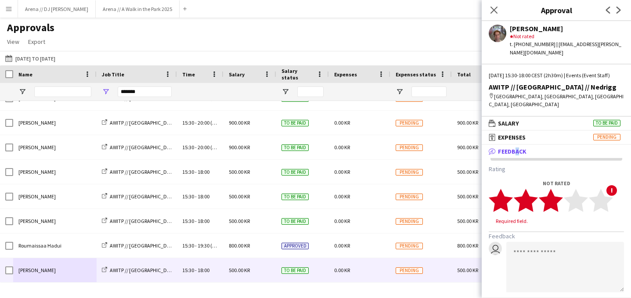
click at [557, 192] on polygon at bounding box center [551, 200] width 24 height 23
click at [534, 241] on textarea at bounding box center [565, 259] width 118 height 50
type textarea "*"
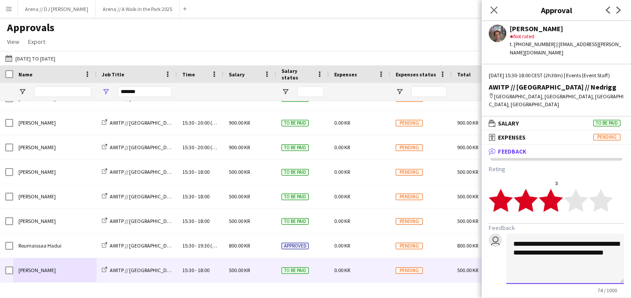
click at [552, 236] on textarea "**********" at bounding box center [565, 259] width 118 height 50
click at [583, 255] on textarea "**********" at bounding box center [565, 259] width 118 height 50
type textarea "**********"
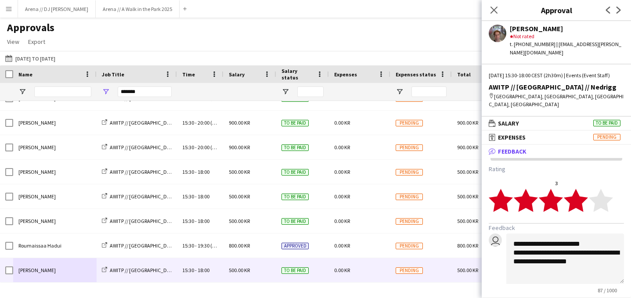
click at [578, 195] on polygon at bounding box center [576, 200] width 24 height 23
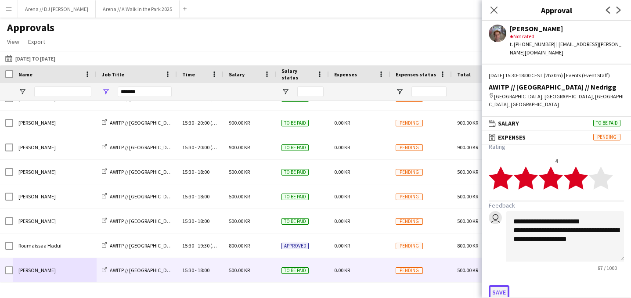
click at [498, 285] on button "Save" at bounding box center [499, 292] width 21 height 14
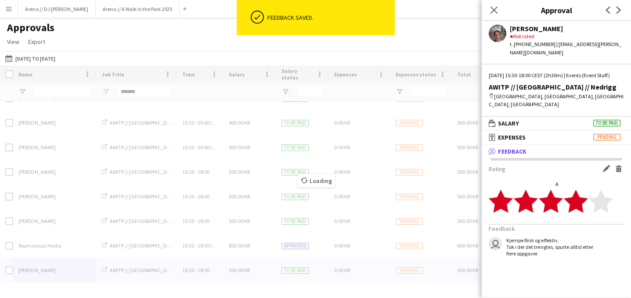
click at [59, 249] on div "Loading" at bounding box center [315, 173] width 631 height 217
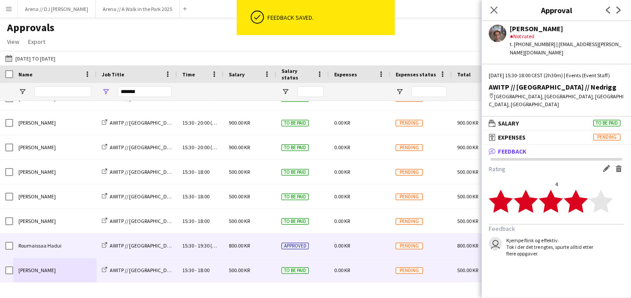
click at [60, 249] on div "Roumaissaa Hadui" at bounding box center [54, 246] width 83 height 24
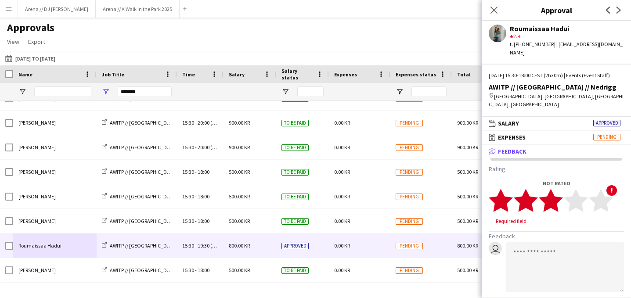
click at [553, 196] on polygon at bounding box center [551, 200] width 24 height 23
click at [555, 242] on textarea at bounding box center [565, 259] width 118 height 50
type textarea "*"
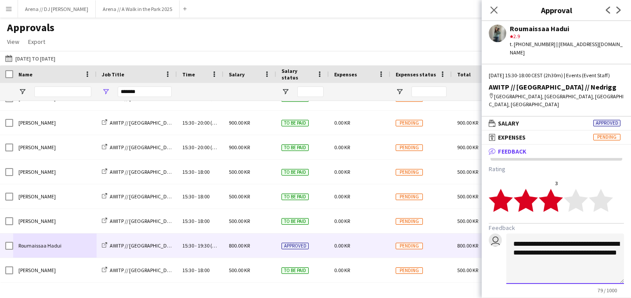
scroll to position [22, 0]
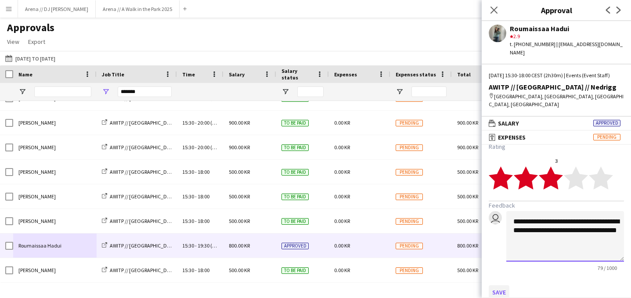
type textarea "**********"
click at [497, 285] on button "Save" at bounding box center [499, 292] width 21 height 14
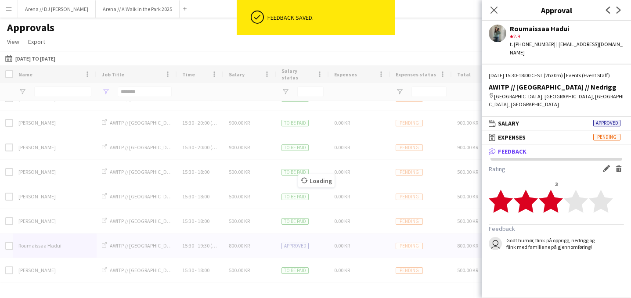
scroll to position [0, 0]
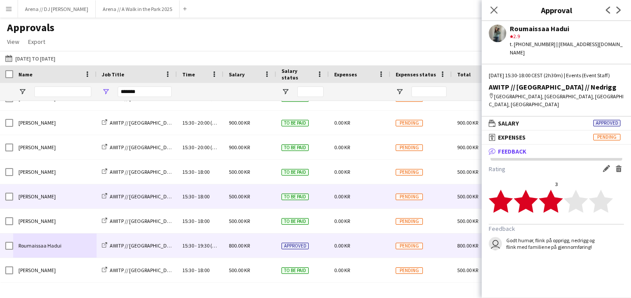
click at [61, 200] on div "[PERSON_NAME]" at bounding box center [54, 196] width 83 height 24
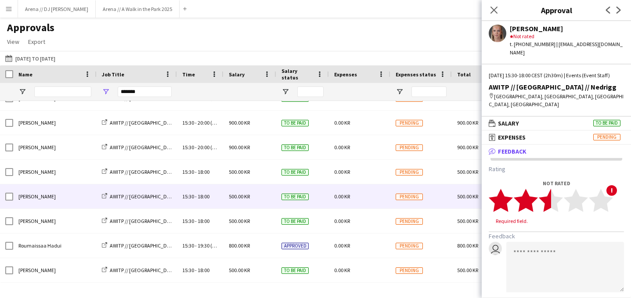
click at [549, 195] on polygon at bounding box center [551, 200] width 24 height 23
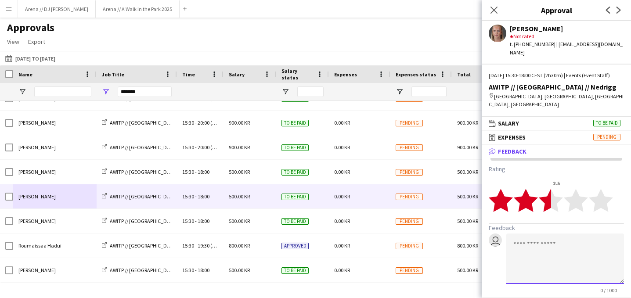
click at [529, 239] on textarea at bounding box center [565, 259] width 118 height 50
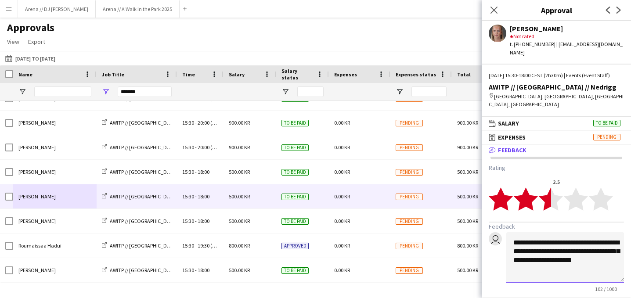
scroll to position [22, 0]
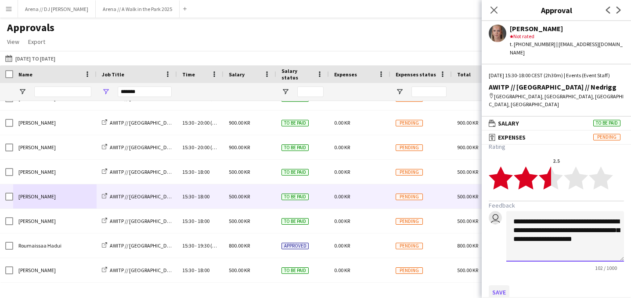
type textarea "**********"
click at [495, 285] on button "Save" at bounding box center [499, 292] width 21 height 14
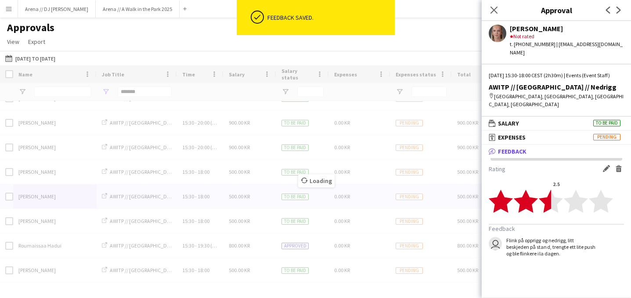
scroll to position [0, 0]
click at [61, 171] on div "Loading" at bounding box center [315, 173] width 631 height 217
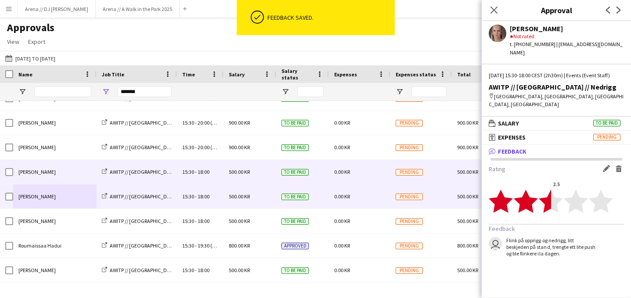
click at [58, 174] on div "[PERSON_NAME]" at bounding box center [54, 172] width 83 height 24
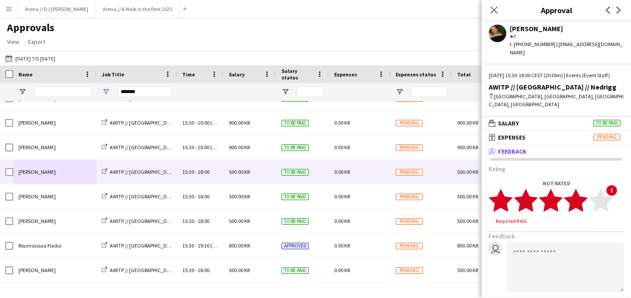
click at [581, 195] on polygon at bounding box center [576, 200] width 24 height 23
click at [550, 252] on textarea at bounding box center [565, 259] width 118 height 50
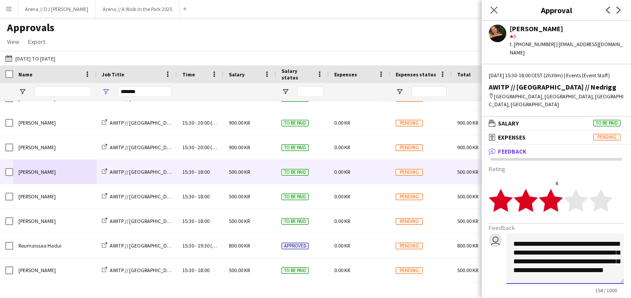
scroll to position [22, 0]
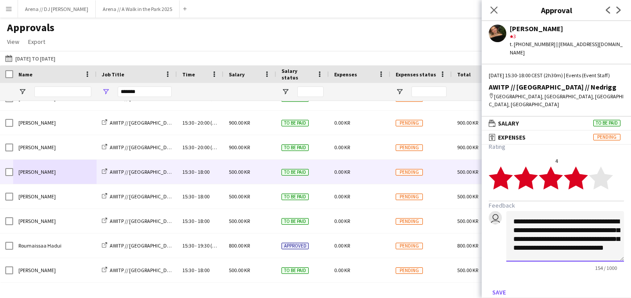
type textarea "**********"
click at [578, 171] on polygon at bounding box center [576, 177] width 24 height 23
click at [598, 172] on polygon at bounding box center [601, 177] width 24 height 23
click at [610, 169] on polygon at bounding box center [601, 177] width 24 height 23
click at [500, 285] on button "Save" at bounding box center [499, 292] width 21 height 14
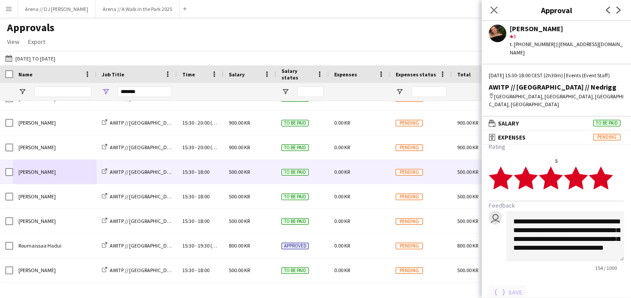
scroll to position [0, 0]
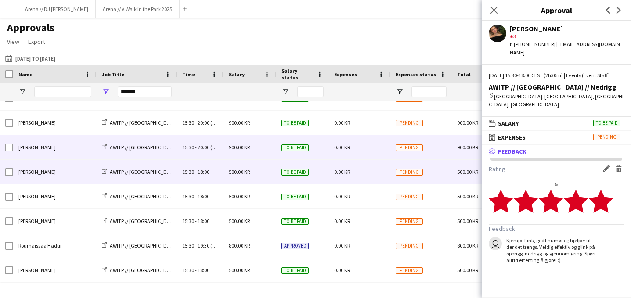
click at [62, 148] on div "[PERSON_NAME]" at bounding box center [54, 147] width 83 height 24
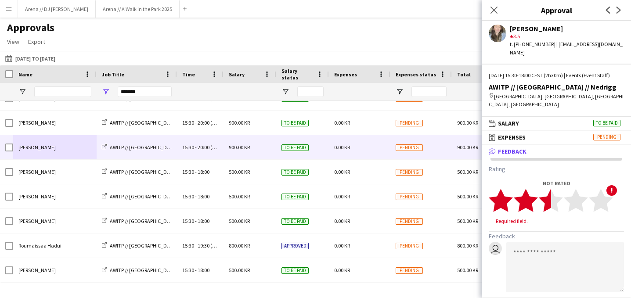
click at [546, 195] on polygon at bounding box center [551, 200] width 24 height 23
click at [547, 234] on textarea at bounding box center [565, 259] width 118 height 50
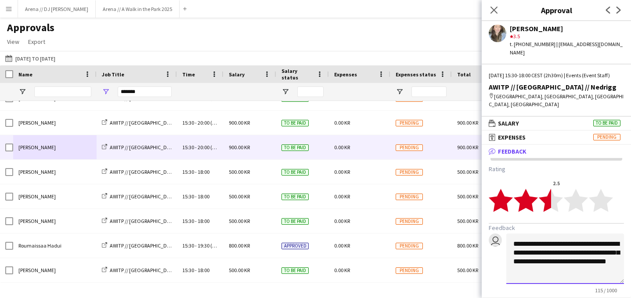
click at [534, 262] on textarea "**********" at bounding box center [565, 259] width 118 height 50
click at [563, 265] on textarea "**********" at bounding box center [565, 259] width 118 height 50
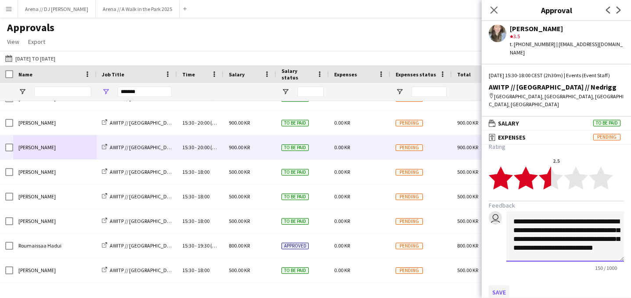
type textarea "**********"
click at [501, 285] on button "Save" at bounding box center [499, 292] width 21 height 14
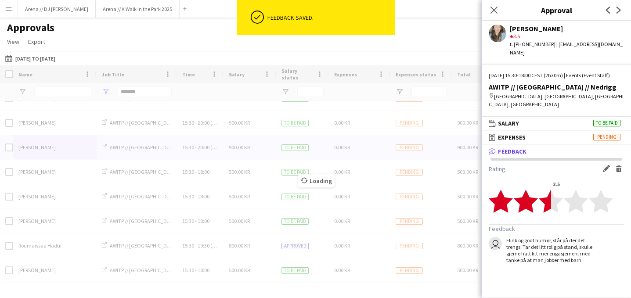
scroll to position [0, 0]
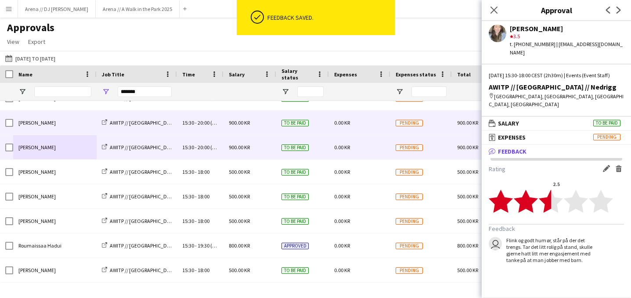
click at [55, 125] on div "[PERSON_NAME]" at bounding box center [54, 123] width 83 height 24
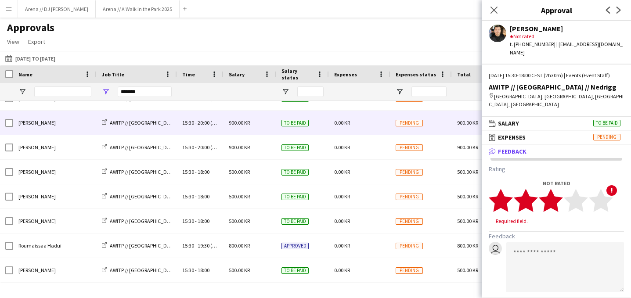
click at [558, 195] on icon "star" at bounding box center [551, 200] width 24 height 24
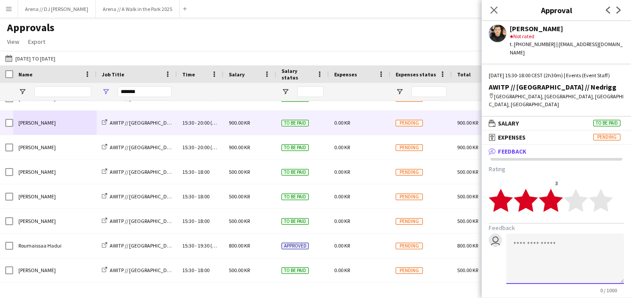
click at [553, 238] on textarea at bounding box center [565, 259] width 118 height 50
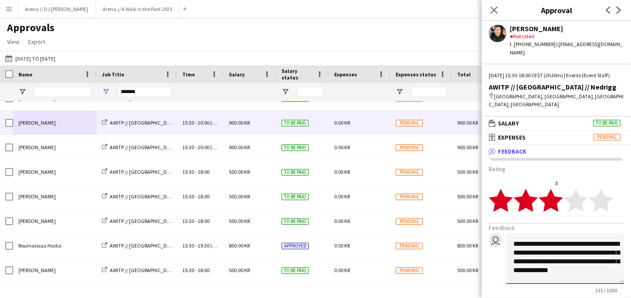
scroll to position [0, 0]
click at [533, 262] on textarea "**********" at bounding box center [565, 259] width 118 height 50
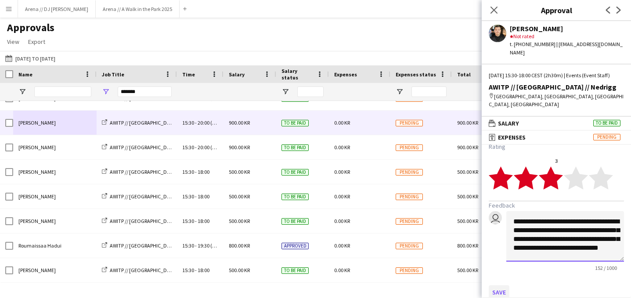
type textarea "**********"
click at [503, 288] on button "Save" at bounding box center [499, 292] width 21 height 14
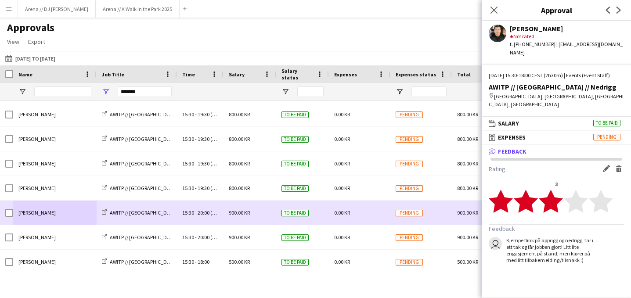
scroll to position [120, 0]
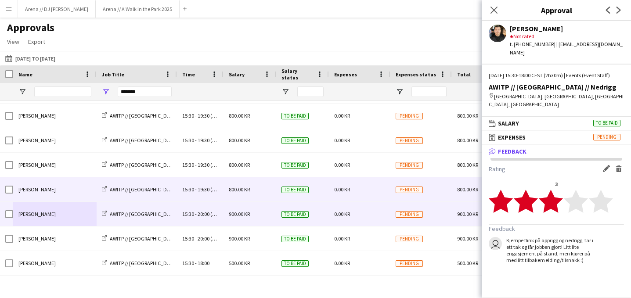
click at [42, 189] on div "[PERSON_NAME]" at bounding box center [54, 189] width 83 height 24
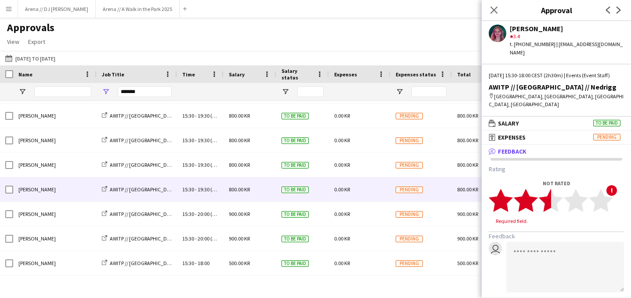
click at [549, 195] on polygon at bounding box center [551, 200] width 24 height 23
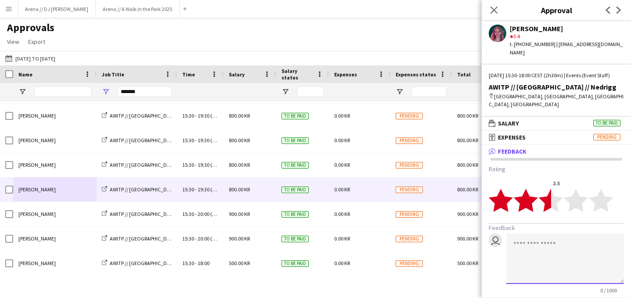
click at [541, 247] on textarea at bounding box center [565, 259] width 118 height 50
type textarea "*"
click at [570, 245] on textarea "**********" at bounding box center [565, 259] width 118 height 50
click at [583, 256] on textarea "**********" at bounding box center [565, 259] width 118 height 50
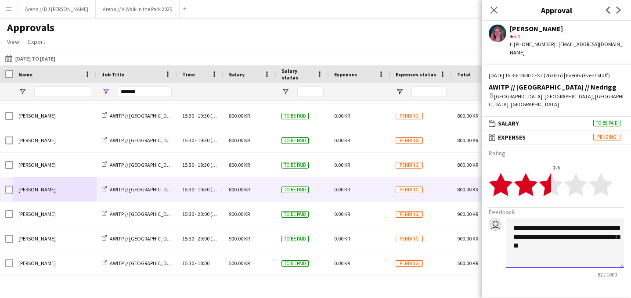
scroll to position [22, 0]
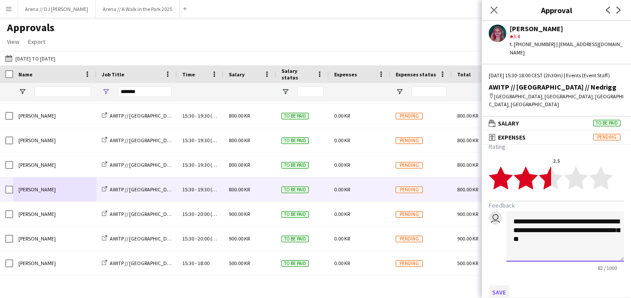
type textarea "**********"
click at [498, 285] on button "Save" at bounding box center [499, 292] width 21 height 14
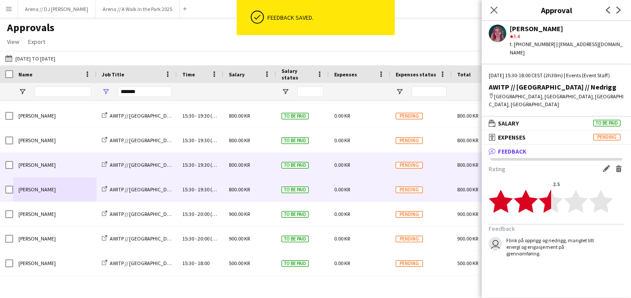
click at [57, 165] on div "[PERSON_NAME]" at bounding box center [54, 165] width 83 height 24
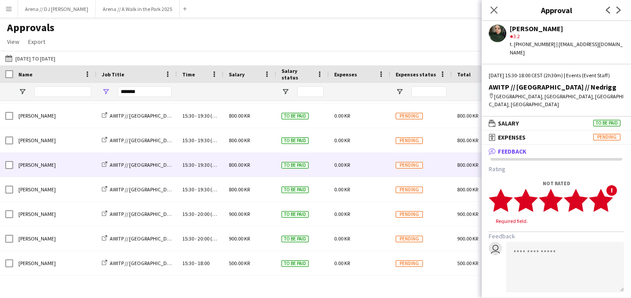
click at [605, 188] on icon "star" at bounding box center [601, 200] width 24 height 24
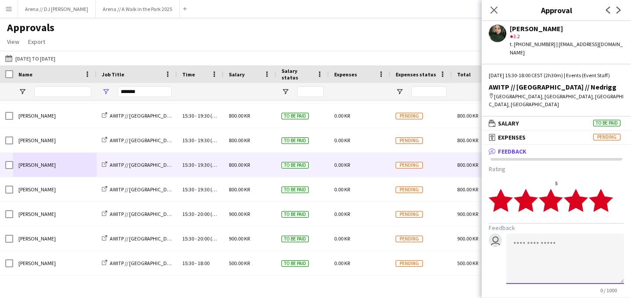
click at [552, 240] on textarea at bounding box center [565, 259] width 118 height 50
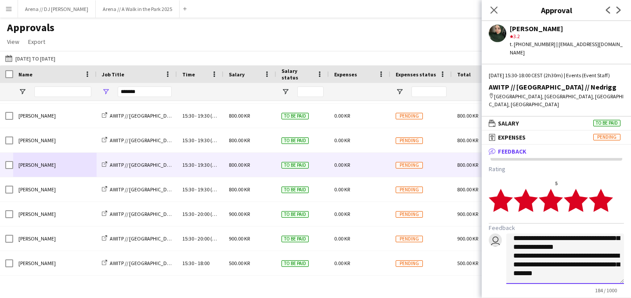
scroll to position [15, 0]
click at [606, 234] on textarea "**********" at bounding box center [565, 259] width 118 height 50
click at [561, 258] on textarea "**********" at bounding box center [565, 259] width 118 height 50
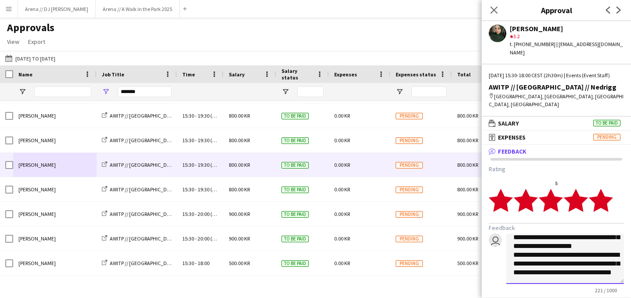
click at [550, 269] on textarea "**********" at bounding box center [565, 259] width 118 height 50
click at [536, 266] on textarea "**********" at bounding box center [565, 259] width 118 height 50
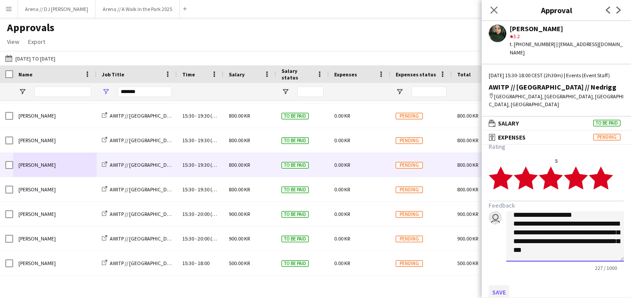
type textarea "**********"
click at [497, 285] on button "Save" at bounding box center [499, 292] width 21 height 14
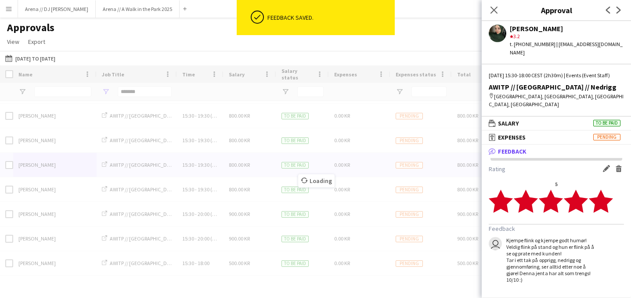
scroll to position [0, 0]
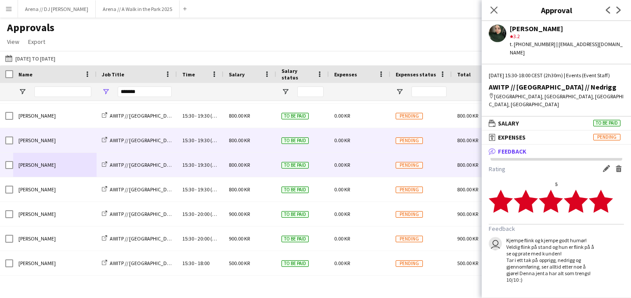
click at [35, 136] on div "[PERSON_NAME]" at bounding box center [54, 140] width 83 height 24
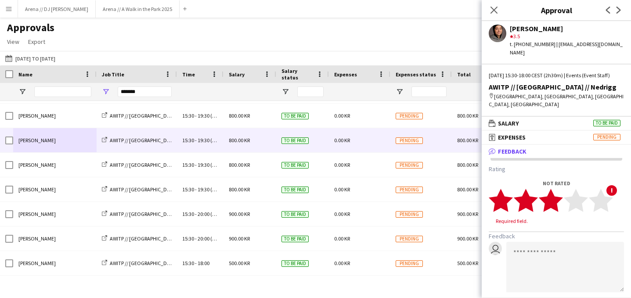
click at [552, 198] on polygon at bounding box center [551, 200] width 24 height 23
click at [550, 234] on textarea at bounding box center [565, 259] width 118 height 50
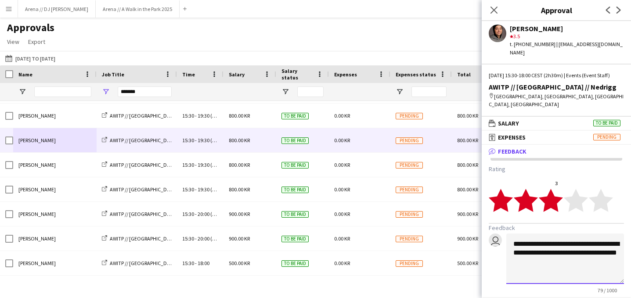
scroll to position [22, 0]
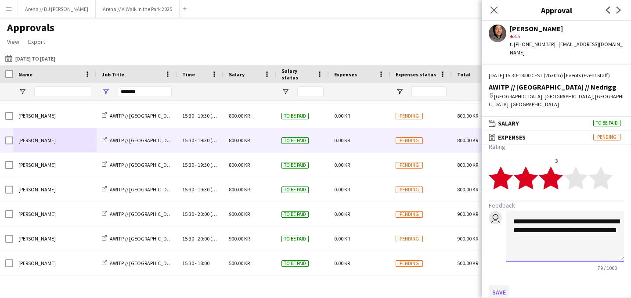
type textarea "**********"
click at [497, 285] on button "Save" at bounding box center [499, 292] width 21 height 14
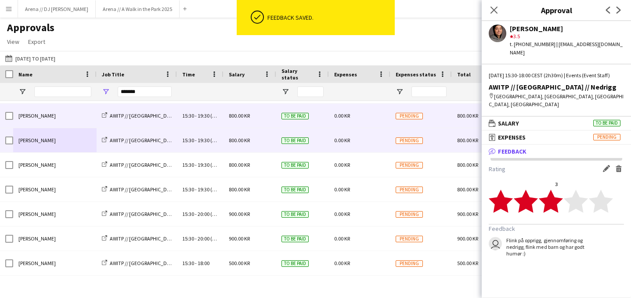
click at [63, 120] on div "[PERSON_NAME]" at bounding box center [54, 116] width 83 height 24
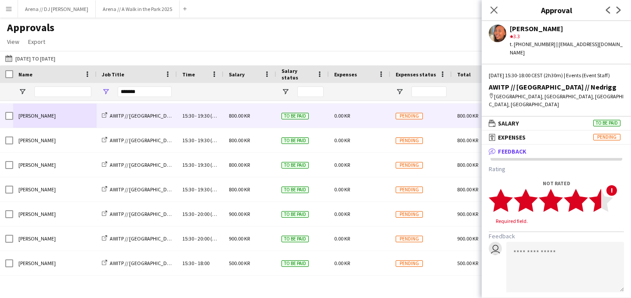
click at [598, 199] on polygon at bounding box center [601, 200] width 24 height 23
click at [608, 199] on polygon at bounding box center [601, 200] width 24 height 23
click at [541, 238] on textarea at bounding box center [565, 259] width 118 height 50
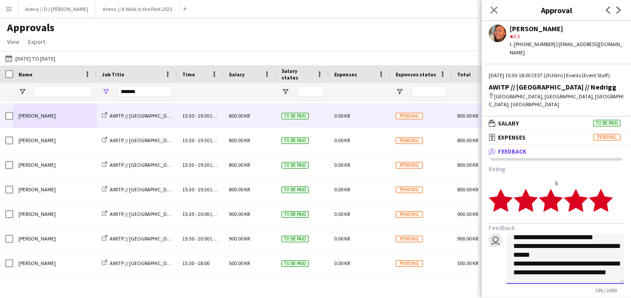
scroll to position [22, 0]
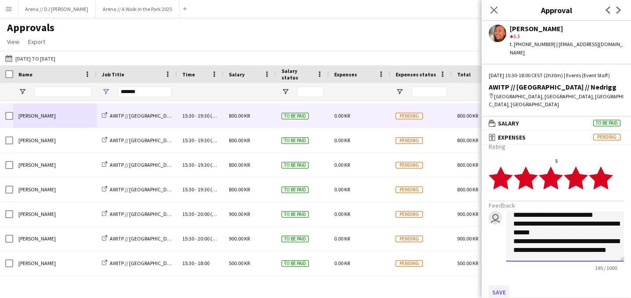
type textarea "**********"
click at [500, 285] on button "Save" at bounding box center [499, 292] width 21 height 14
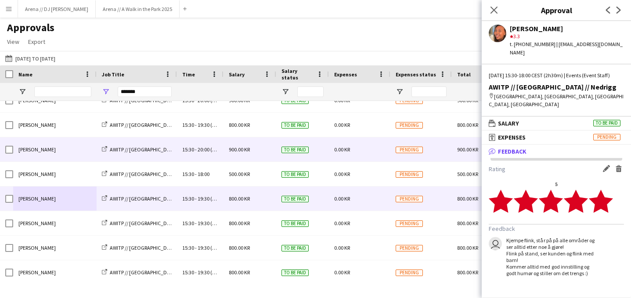
scroll to position [37, 0]
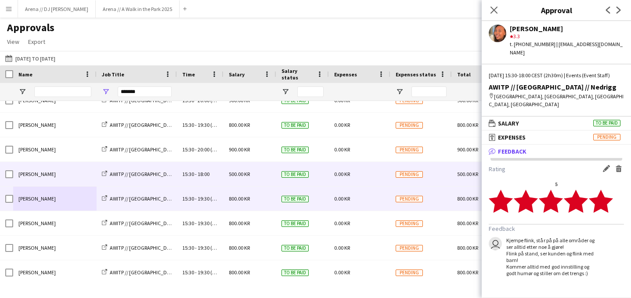
click at [58, 180] on div "[PERSON_NAME]" at bounding box center [54, 174] width 83 height 24
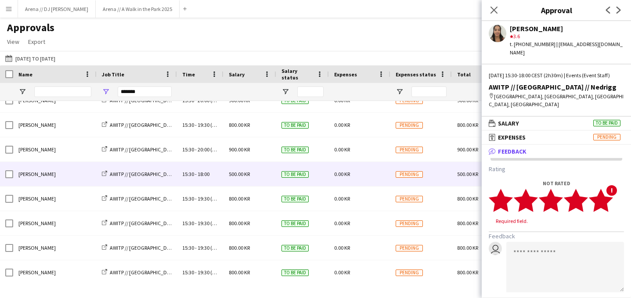
click at [607, 200] on polygon at bounding box center [601, 200] width 24 height 23
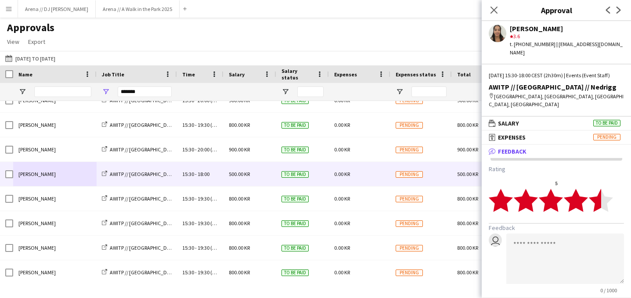
click at [600, 200] on polygon at bounding box center [601, 200] width 24 height 23
click at [556, 248] on textarea at bounding box center [565, 259] width 118 height 50
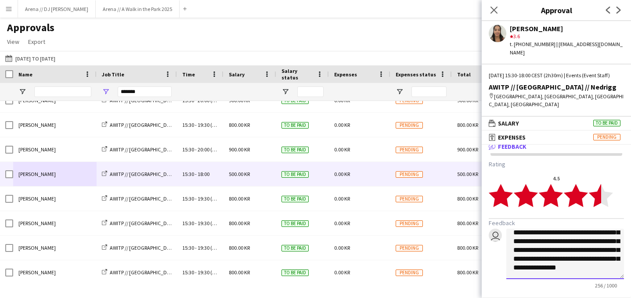
scroll to position [5, 0]
drag, startPoint x: 570, startPoint y: 233, endPoint x: 560, endPoint y: 233, distance: 10.1
click at [560, 233] on textarea "**********" at bounding box center [565, 253] width 118 height 50
click at [591, 234] on textarea "**********" at bounding box center [565, 253] width 118 height 50
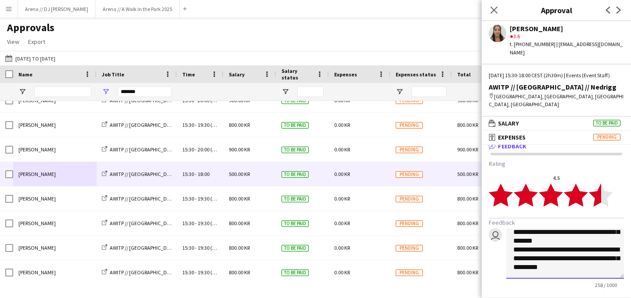
click at [599, 234] on textarea "**********" at bounding box center [565, 253] width 118 height 50
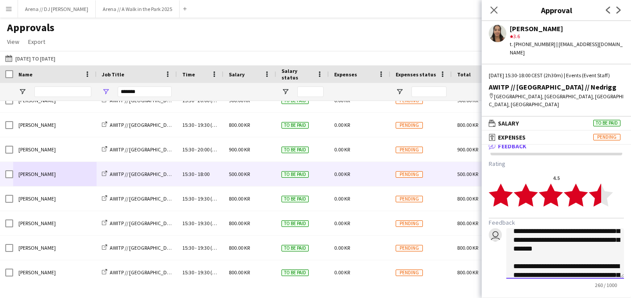
scroll to position [42, 0]
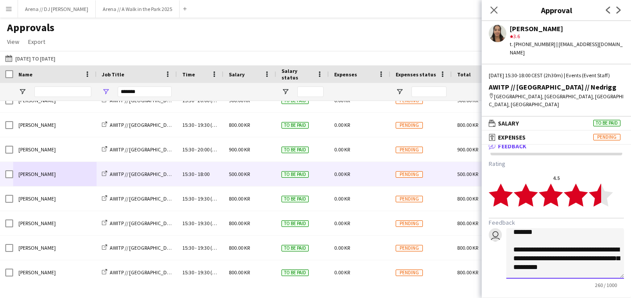
click at [583, 260] on textarea "**********" at bounding box center [565, 253] width 118 height 50
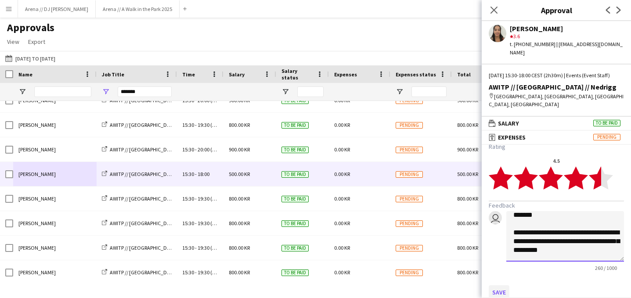
type textarea "**********"
click at [499, 287] on button "Save" at bounding box center [499, 292] width 21 height 14
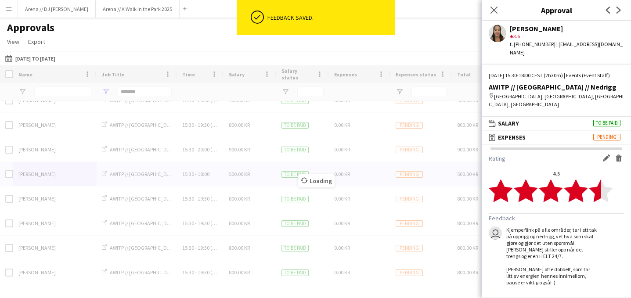
scroll to position [3, 0]
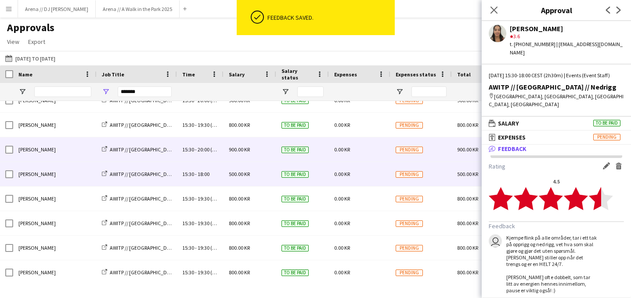
click at [52, 153] on div "[PERSON_NAME]" at bounding box center [54, 149] width 83 height 24
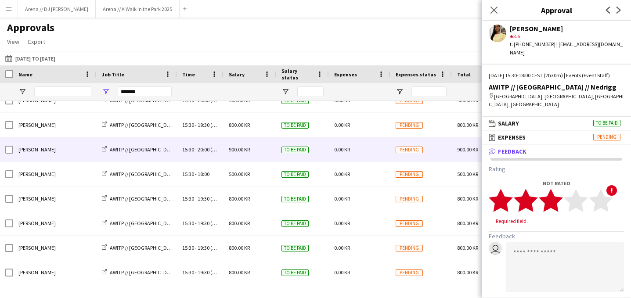
click at [556, 197] on polygon at bounding box center [551, 200] width 24 height 23
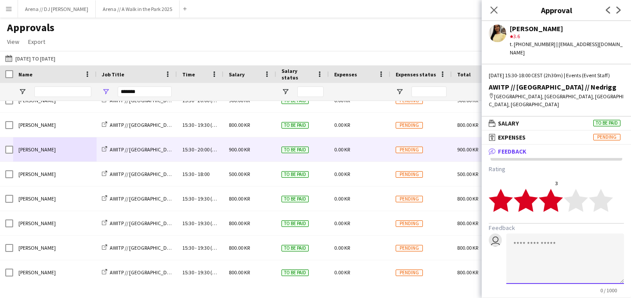
click at [548, 252] on textarea at bounding box center [565, 259] width 118 height 50
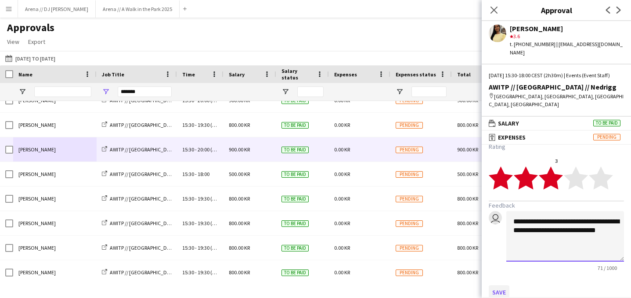
type textarea "**********"
click at [499, 285] on button "Save" at bounding box center [499, 292] width 21 height 14
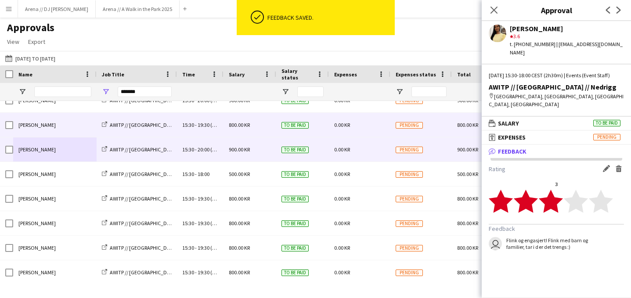
click at [46, 129] on div "[PERSON_NAME]" at bounding box center [54, 125] width 83 height 24
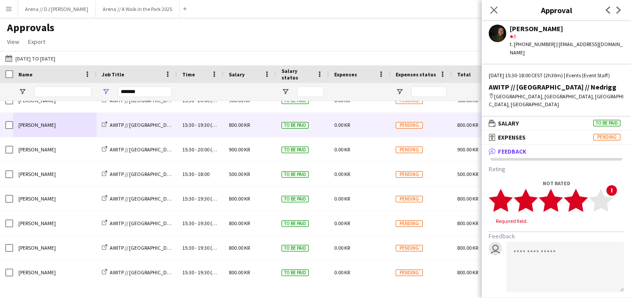
click at [585, 195] on icon "star" at bounding box center [576, 200] width 24 height 24
click at [561, 249] on textarea at bounding box center [565, 259] width 118 height 50
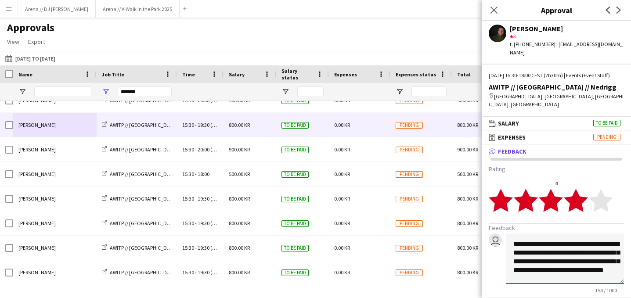
scroll to position [22, 0]
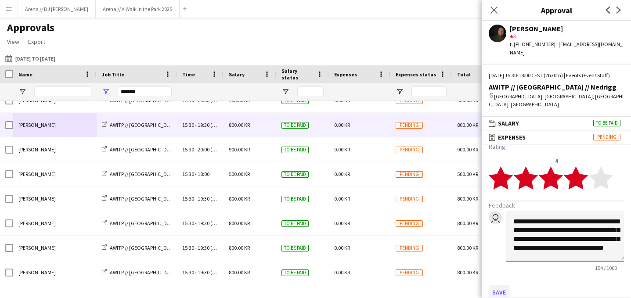
type textarea "**********"
click at [500, 285] on button "Save" at bounding box center [499, 292] width 21 height 14
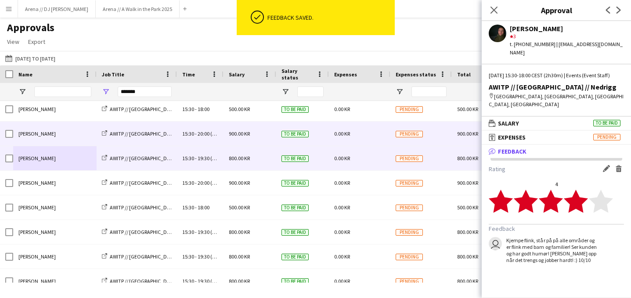
scroll to position [0, 0]
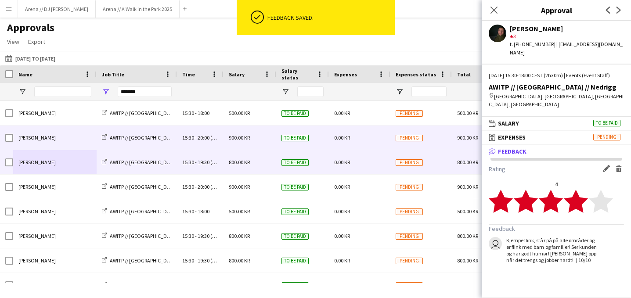
click at [65, 138] on div "[PERSON_NAME]" at bounding box center [54, 138] width 83 height 24
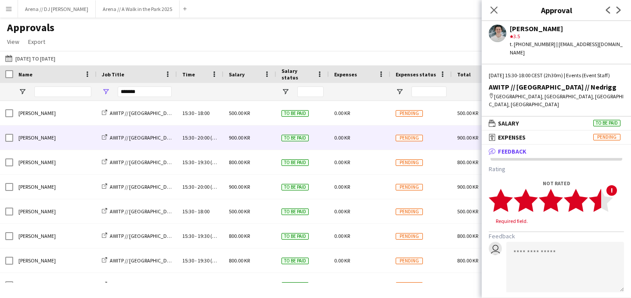
click at [595, 195] on polygon at bounding box center [601, 200] width 24 height 23
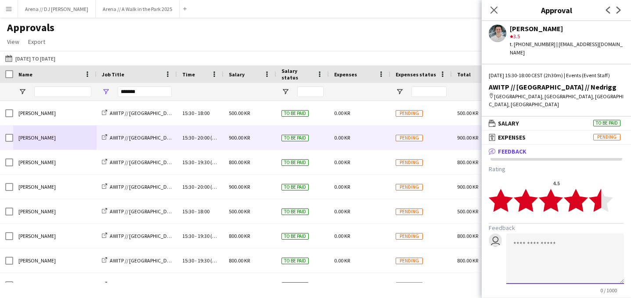
click at [549, 259] on textarea at bounding box center [565, 259] width 118 height 50
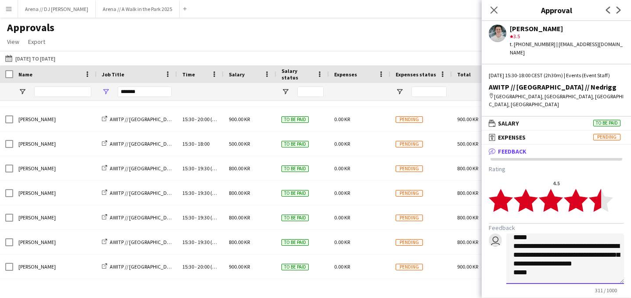
scroll to position [22, 0]
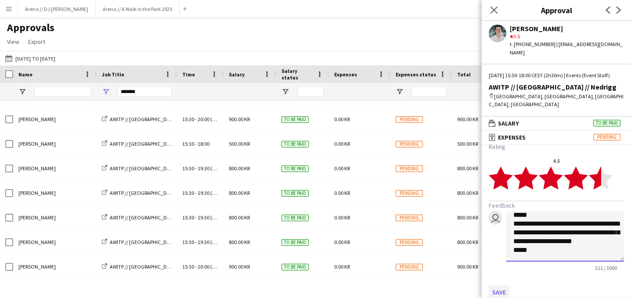
type textarea "**********"
click at [500, 285] on button "Save" at bounding box center [499, 292] width 21 height 14
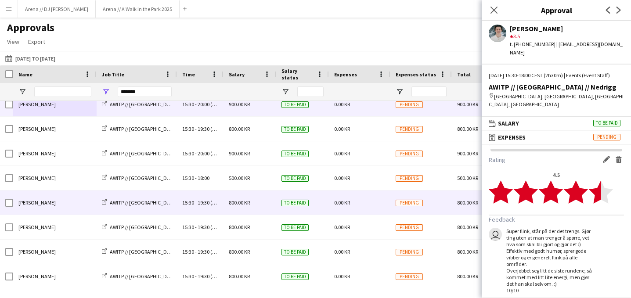
scroll to position [31, 0]
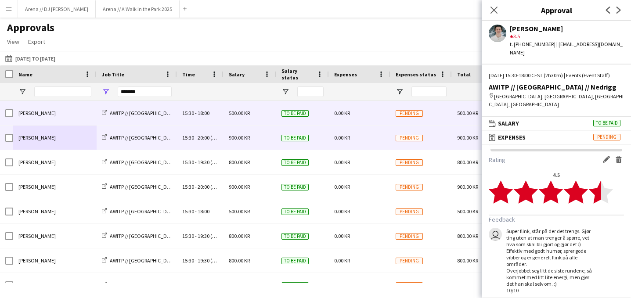
click at [64, 119] on div "[PERSON_NAME]" at bounding box center [54, 113] width 83 height 24
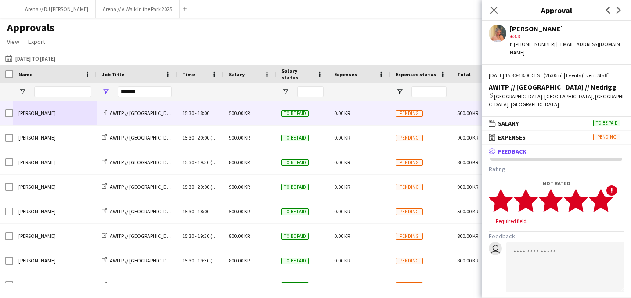
click at [602, 194] on polygon at bounding box center [601, 200] width 24 height 23
click at [598, 195] on polygon at bounding box center [601, 200] width 24 height 23
click at [550, 237] on textarea at bounding box center [565, 259] width 118 height 50
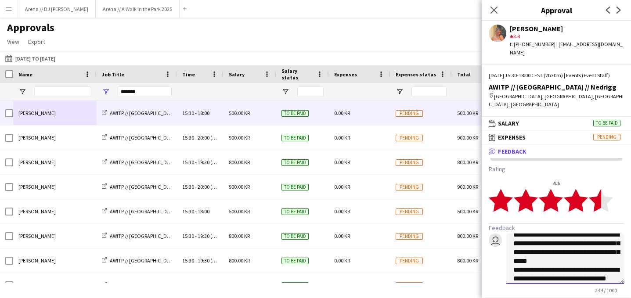
scroll to position [27, 0]
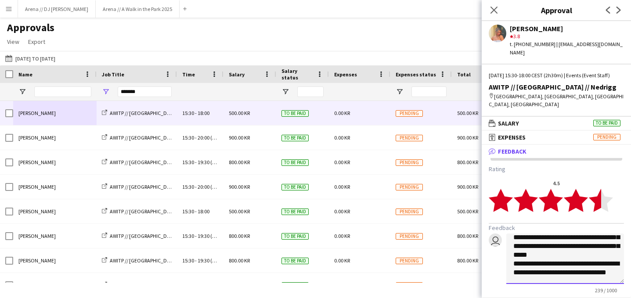
click at [617, 263] on textarea "**********" at bounding box center [565, 259] width 118 height 50
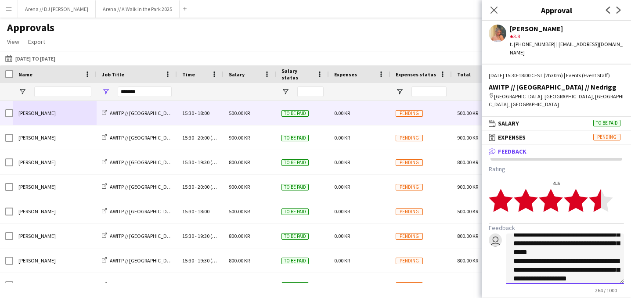
click at [515, 252] on textarea "**********" at bounding box center [565, 259] width 118 height 50
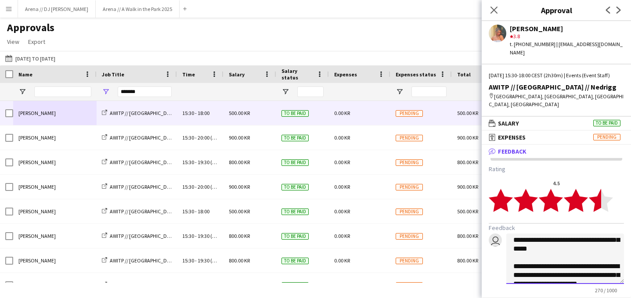
scroll to position [27, 0]
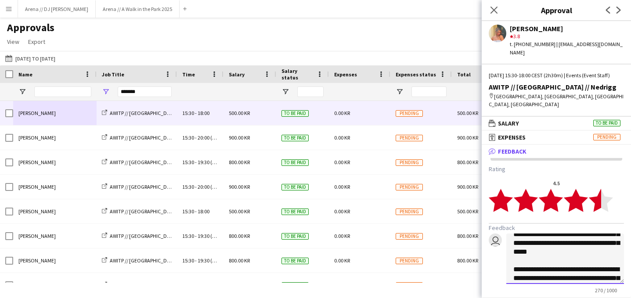
click at [575, 245] on textarea "**********" at bounding box center [565, 259] width 118 height 50
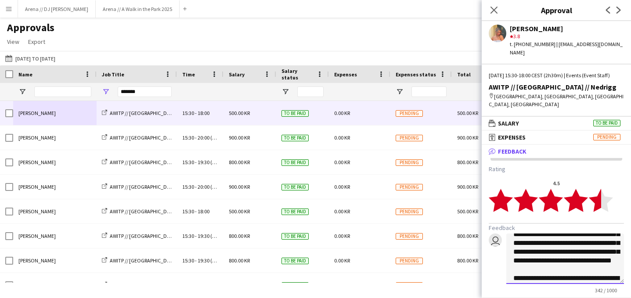
click at [575, 251] on textarea "**********" at bounding box center [565, 259] width 118 height 50
drag, startPoint x: 605, startPoint y: 245, endPoint x: 587, endPoint y: 244, distance: 18.5
click at [587, 244] on textarea "**********" at bounding box center [565, 259] width 118 height 50
click at [613, 245] on textarea "**********" at bounding box center [565, 259] width 118 height 50
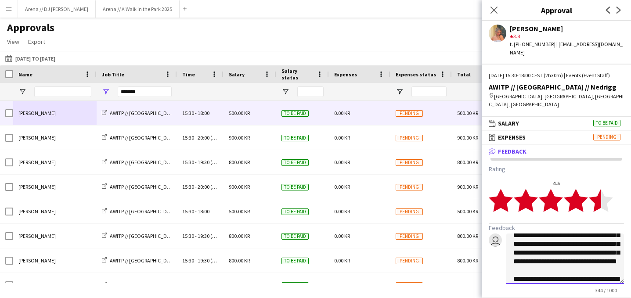
click at [567, 254] on textarea "**********" at bounding box center [565, 259] width 118 height 50
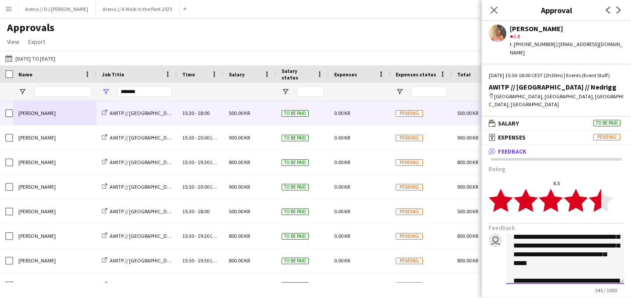
scroll to position [34, 0]
click at [570, 256] on textarea "**********" at bounding box center [565, 259] width 118 height 50
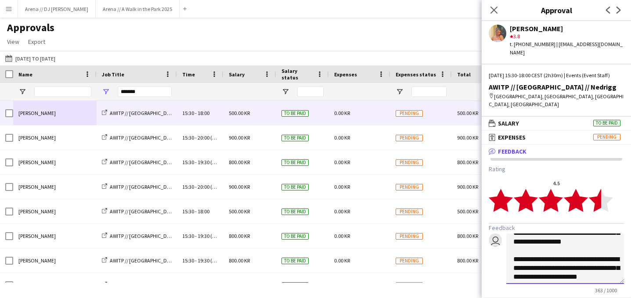
scroll to position [55, 0]
drag, startPoint x: 539, startPoint y: 246, endPoint x: 555, endPoint y: 246, distance: 15.8
click at [555, 246] on textarea "**********" at bounding box center [565, 259] width 118 height 50
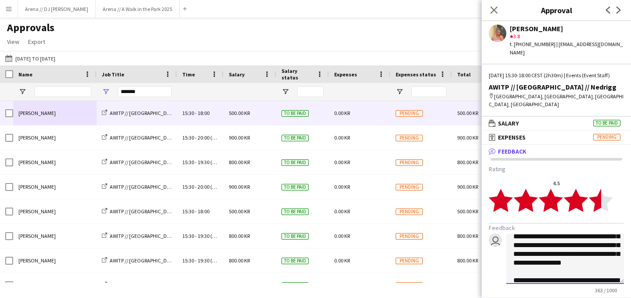
scroll to position [36, 0]
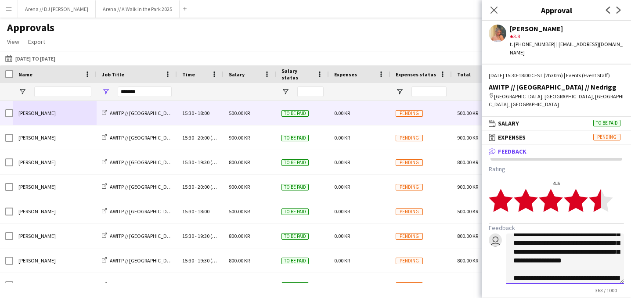
drag, startPoint x: 562, startPoint y: 235, endPoint x: 528, endPoint y: 235, distance: 34.2
click at [528, 235] on textarea "**********" at bounding box center [565, 259] width 118 height 50
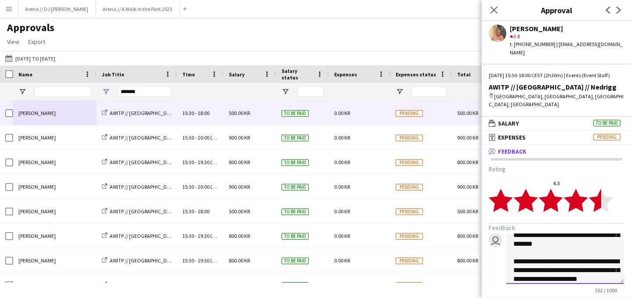
scroll to position [50, 0]
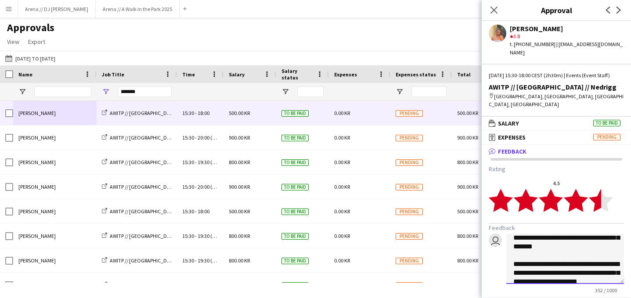
drag, startPoint x: 611, startPoint y: 240, endPoint x: 555, endPoint y: 242, distance: 55.8
click at [555, 242] on textarea "**********" at bounding box center [565, 259] width 118 height 50
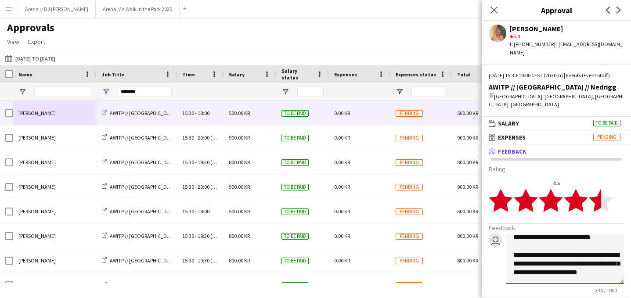
scroll to position [68, 0]
click at [530, 256] on textarea "**********" at bounding box center [565, 259] width 118 height 50
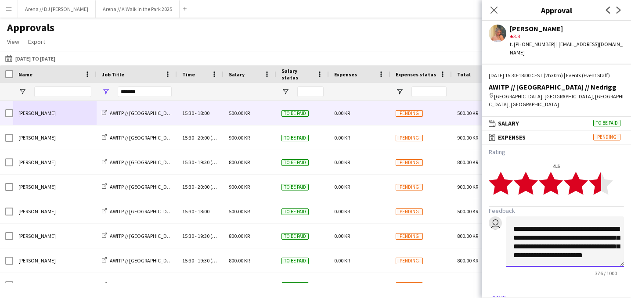
scroll to position [19, 0]
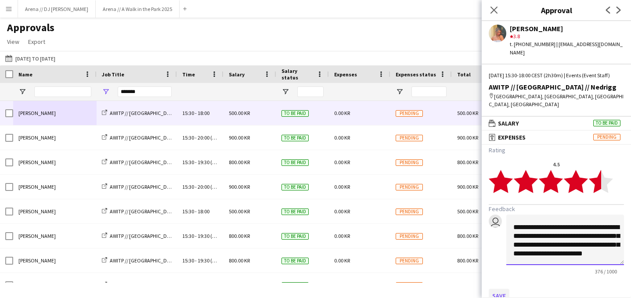
type textarea "**********"
click at [502, 289] on button "Save" at bounding box center [499, 296] width 21 height 14
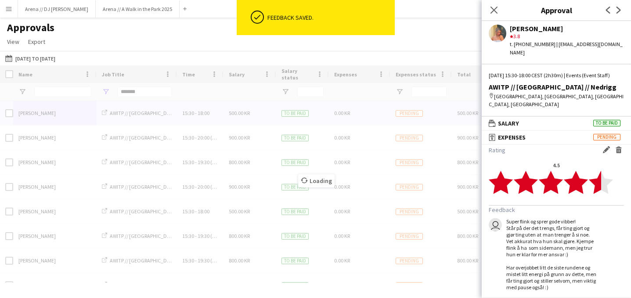
scroll to position [16, 0]
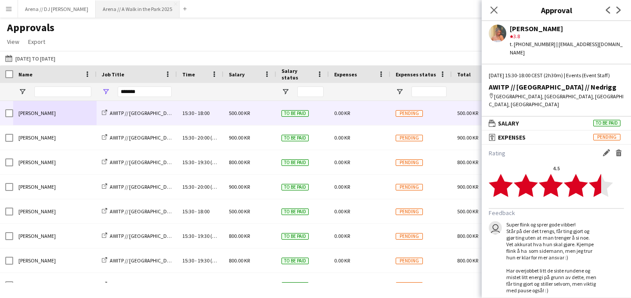
click at [109, 17] on button "Arena // A Walk in the Park 2025 Close" at bounding box center [138, 8] width 84 height 17
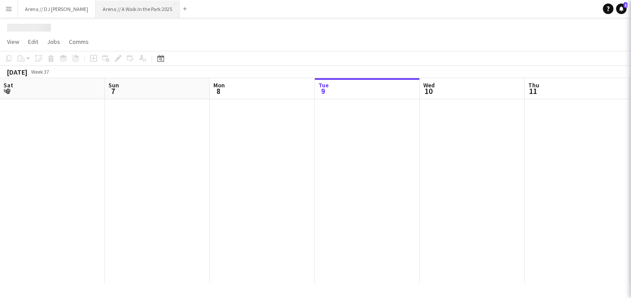
click at [109, 15] on button "Arena // A Walk in the Park 2025 Close" at bounding box center [138, 8] width 84 height 17
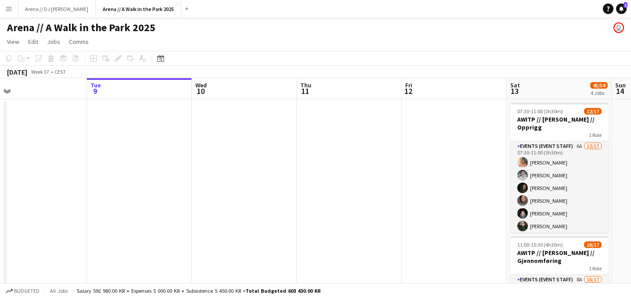
scroll to position [0, 325]
drag, startPoint x: 472, startPoint y: 171, endPoint x: 356, endPoint y: 171, distance: 116.4
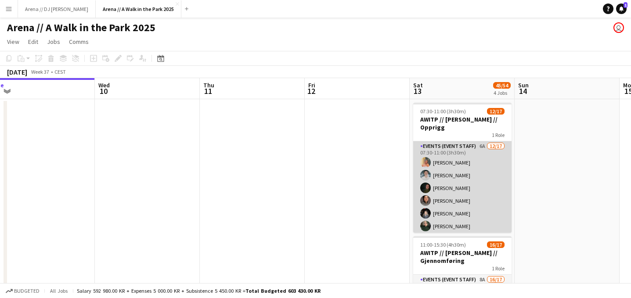
click at [438, 180] on app-card-role "Events (Event Staff) 6A [DATE] 07:30-11:00 (3h30m) [PERSON_NAME] [PERSON_NAME] …" at bounding box center [462, 258] width 98 height 234
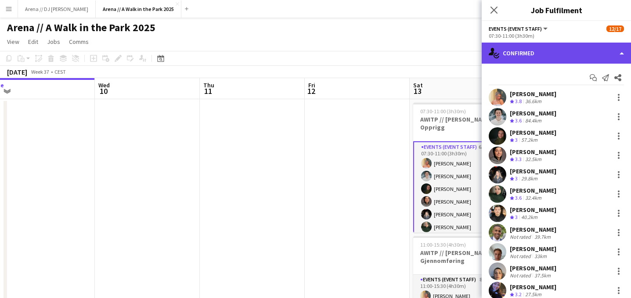
click at [598, 56] on div "single-neutral-actions-check-2 Confirmed" at bounding box center [556, 53] width 149 height 21
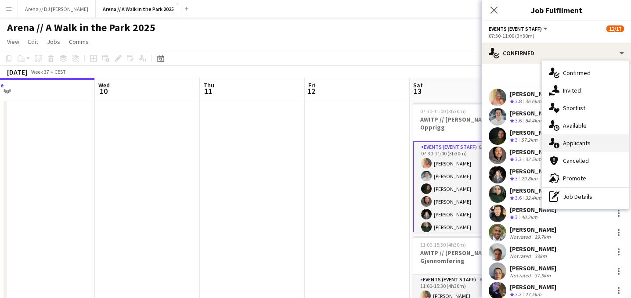
click at [580, 147] on span "Applicants" at bounding box center [577, 143] width 28 height 8
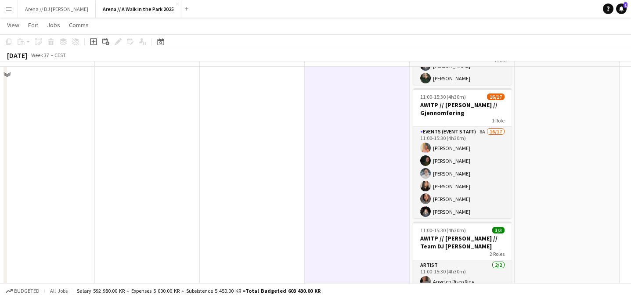
scroll to position [153, 0]
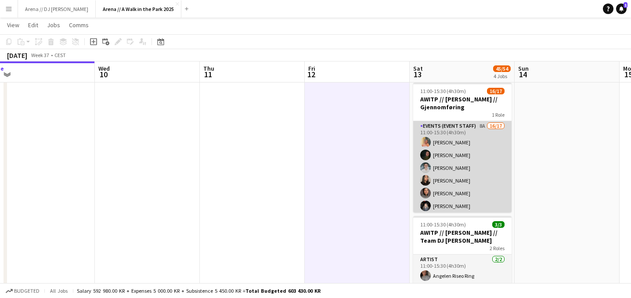
click at [446, 208] on app-card-role "Events (Event Staff) 8A 16/17 11:00-15:30 (4h30m) [PERSON_NAME] [PERSON_NAME] […" at bounding box center [462, 238] width 98 height 234
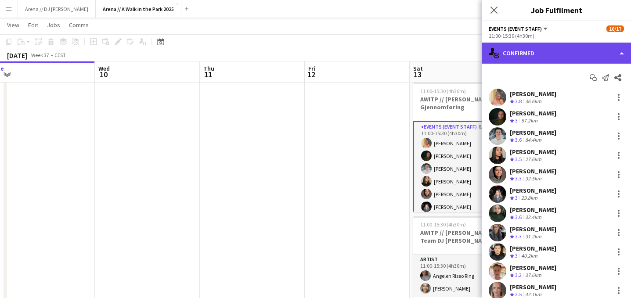
click at [589, 59] on div "single-neutral-actions-check-2 Confirmed" at bounding box center [556, 53] width 149 height 21
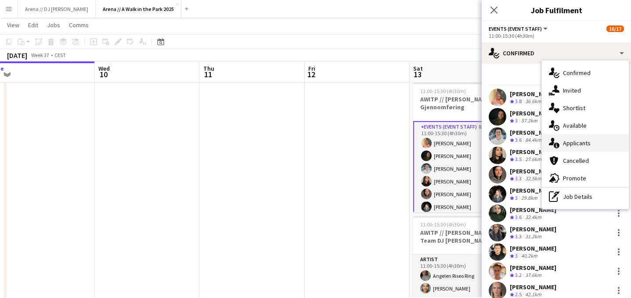
click at [581, 149] on div "single-neutral-actions-information Applicants" at bounding box center [585, 143] width 87 height 18
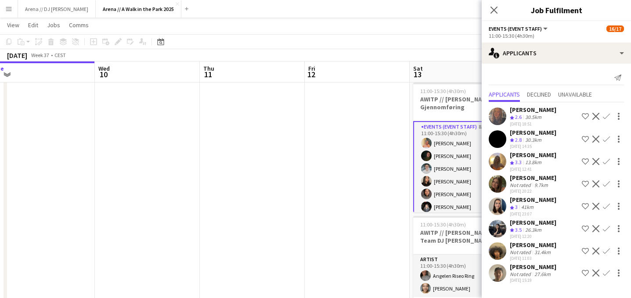
click at [609, 159] on app-icon "Confirm" at bounding box center [606, 161] width 7 height 7
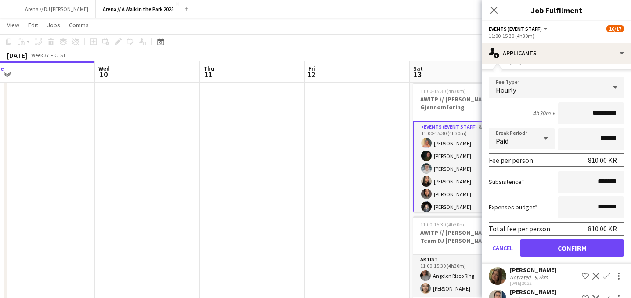
scroll to position [194, 0]
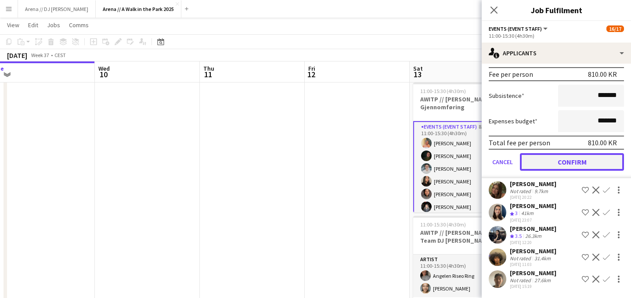
click at [568, 160] on button "Confirm" at bounding box center [572, 162] width 104 height 18
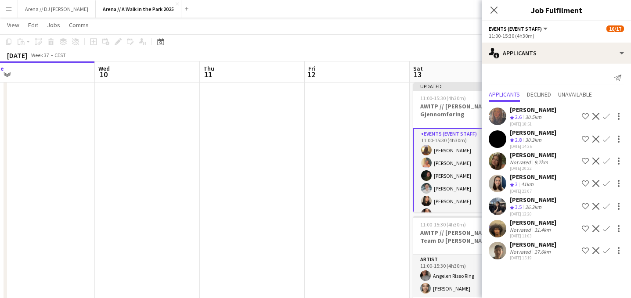
scroll to position [0, 0]
click at [385, 169] on app-date-cell at bounding box center [357, 230] width 105 height 569
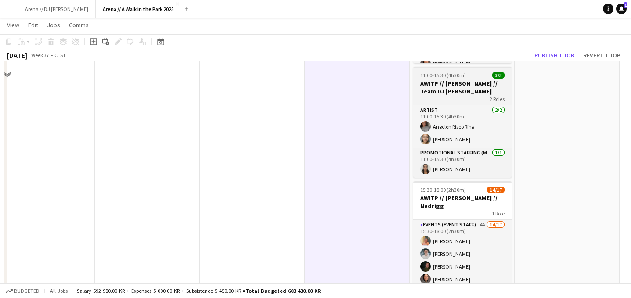
scroll to position [330, 0]
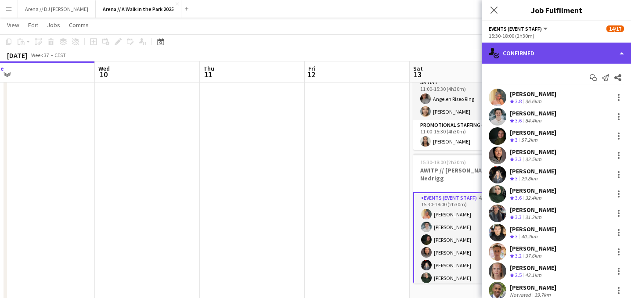
click at [589, 60] on div "single-neutral-actions-check-2 Confirmed" at bounding box center [556, 53] width 149 height 21
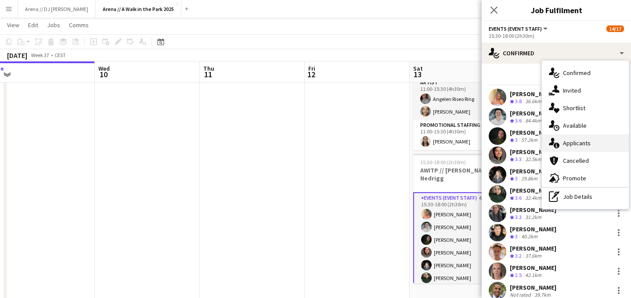
click at [588, 138] on div "single-neutral-actions-information Applicants" at bounding box center [585, 143] width 87 height 18
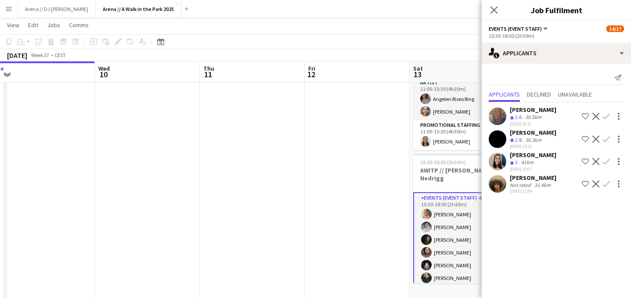
click at [357, 166] on app-date-cell at bounding box center [357, 53] width 105 height 569
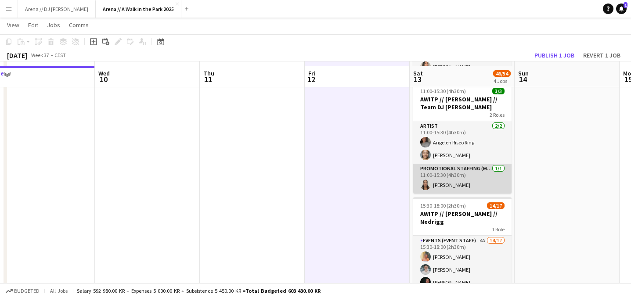
scroll to position [270, 0]
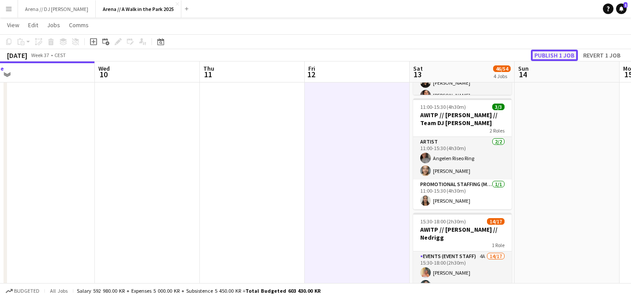
click at [554, 55] on button "Publish 1 job" at bounding box center [554, 55] width 47 height 11
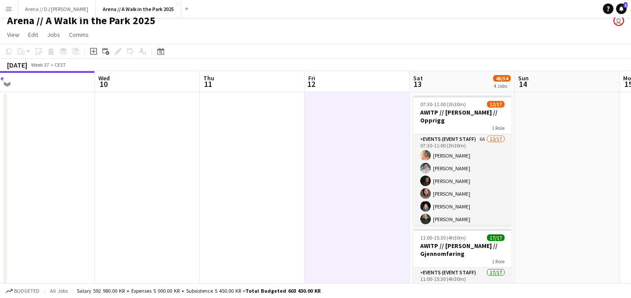
scroll to position [9, 0]
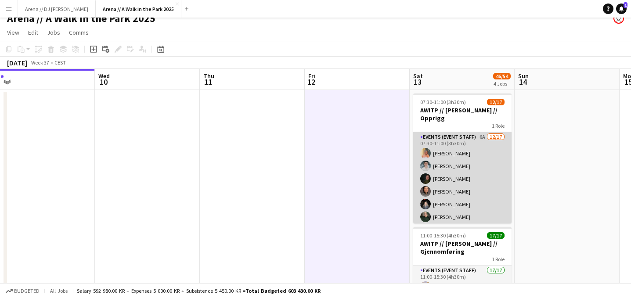
click at [471, 186] on app-card-role "Events (Event Staff) 6A [DATE] 07:30-11:00 (3h30m) [PERSON_NAME] [PERSON_NAME] …" at bounding box center [462, 249] width 98 height 234
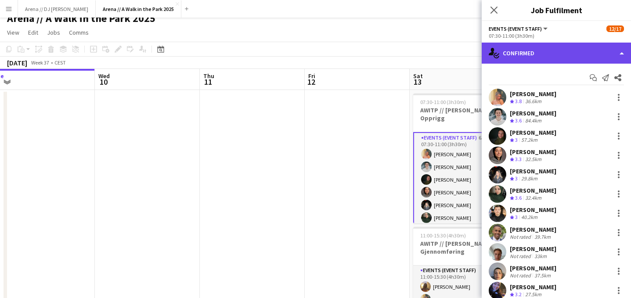
click at [568, 53] on div "single-neutral-actions-check-2 Confirmed" at bounding box center [556, 53] width 149 height 21
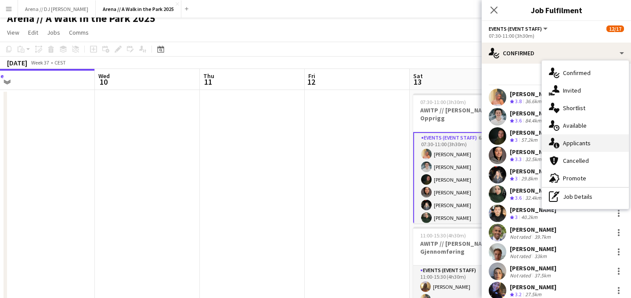
click at [584, 143] on span "Applicants" at bounding box center [577, 143] width 28 height 8
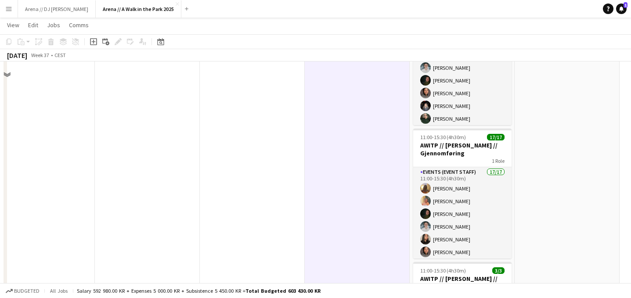
scroll to position [115, 0]
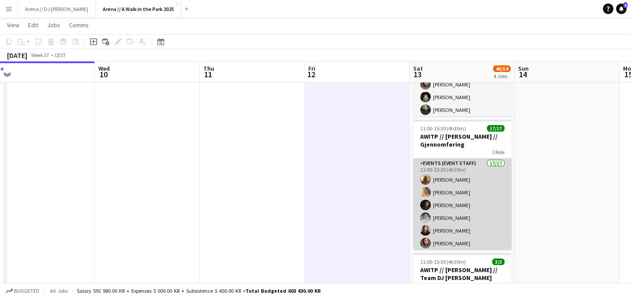
click at [454, 224] on app-card-role "Events (Event Staff) 17/17 11:00-15:30 (4h30m) Emily Fjellheim Hannah Ludivia R…" at bounding box center [462, 276] width 98 height 234
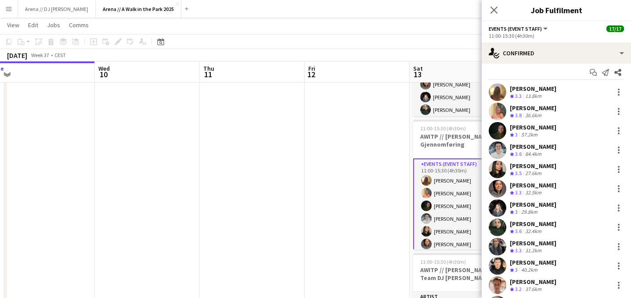
scroll to position [7, 0]
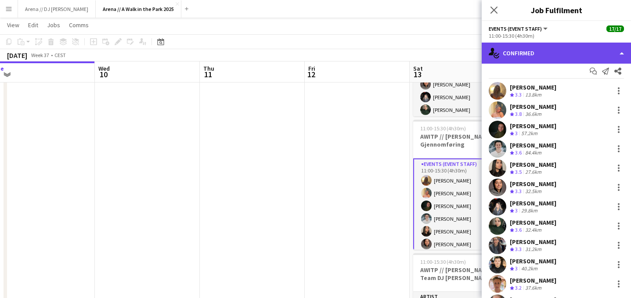
click at [570, 54] on div "single-neutral-actions-check-2 Confirmed" at bounding box center [556, 53] width 149 height 21
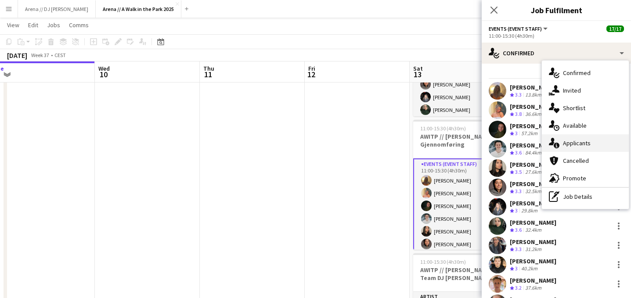
click at [587, 148] on div "single-neutral-actions-information Applicants" at bounding box center [585, 143] width 87 height 18
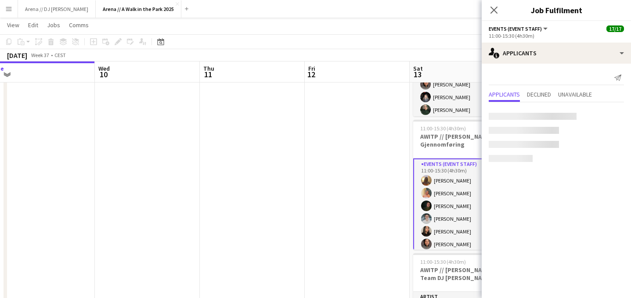
scroll to position [0, 0]
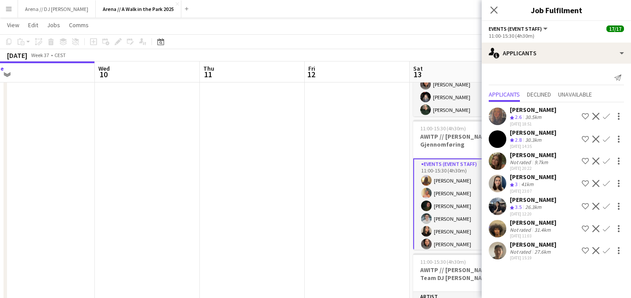
click at [403, 154] on app-date-cell at bounding box center [357, 267] width 105 height 569
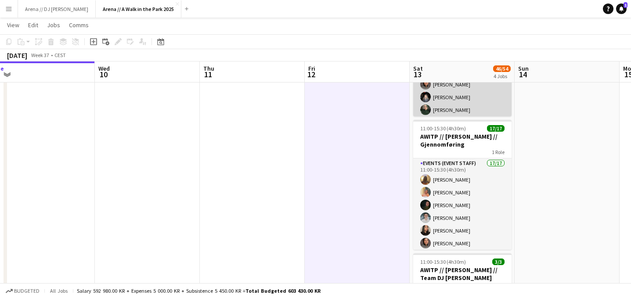
click at [453, 94] on app-card-role "Events (Event Staff) 6A [DATE] 07:30-11:00 (3h30m) [PERSON_NAME] [PERSON_NAME] …" at bounding box center [462, 142] width 98 height 234
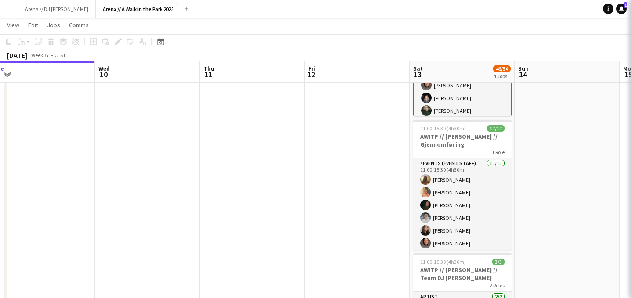
scroll to position [0, 324]
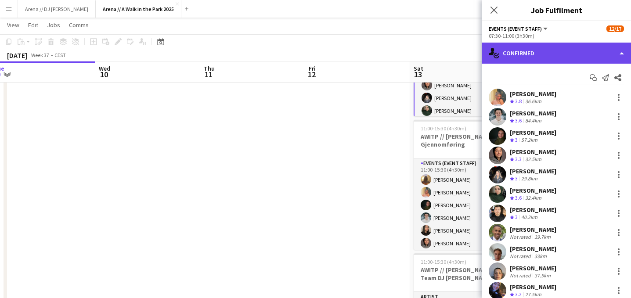
click at [587, 54] on div "single-neutral-actions-check-2 Confirmed" at bounding box center [556, 53] width 149 height 21
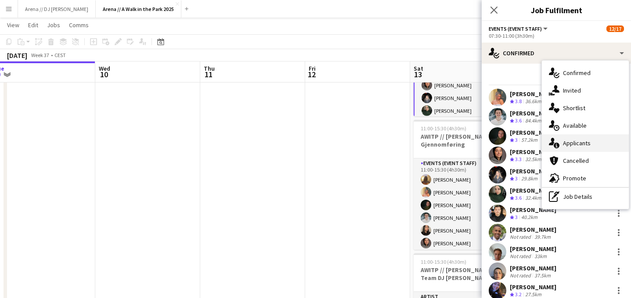
click at [579, 147] on span "Applicants" at bounding box center [577, 143] width 28 height 8
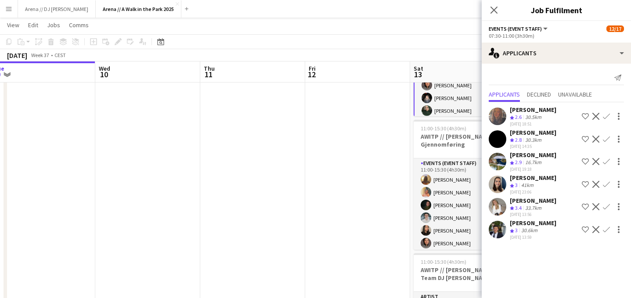
click at [607, 208] on app-icon "Confirm" at bounding box center [606, 206] width 7 height 7
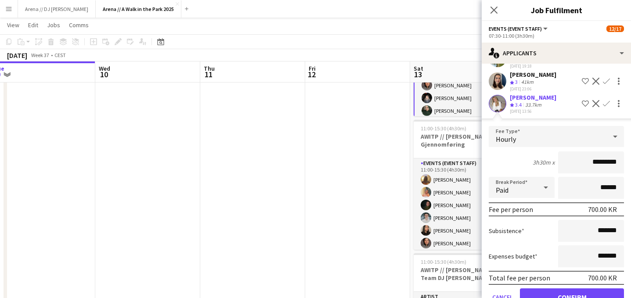
scroll to position [142, 0]
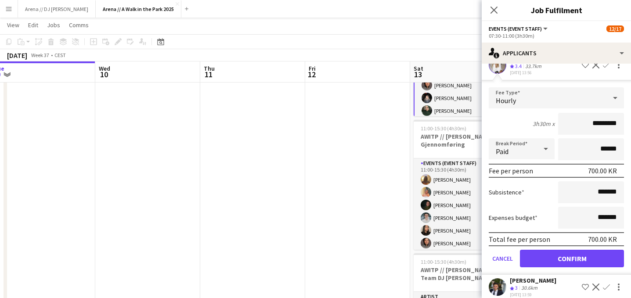
click at [586, 270] on form "Fee Type Hourly 3h30m x ********* Break Period Paid ****** Fee per person 700.0…" at bounding box center [556, 180] width 149 height 187
click at [583, 264] on button "Confirm" at bounding box center [572, 259] width 104 height 18
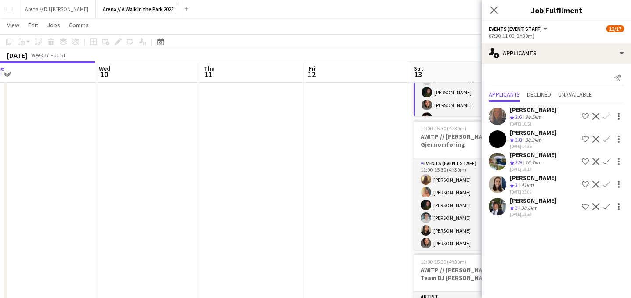
click at [606, 207] on app-icon "Confirm" at bounding box center [606, 206] width 7 height 7
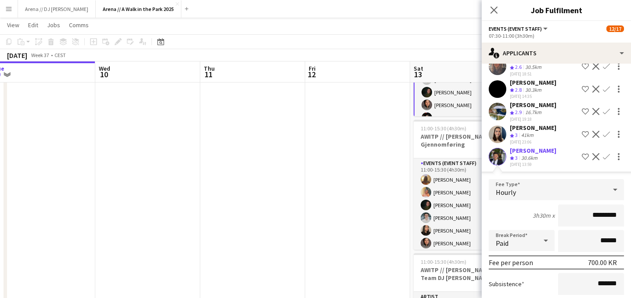
scroll to position [128, 0]
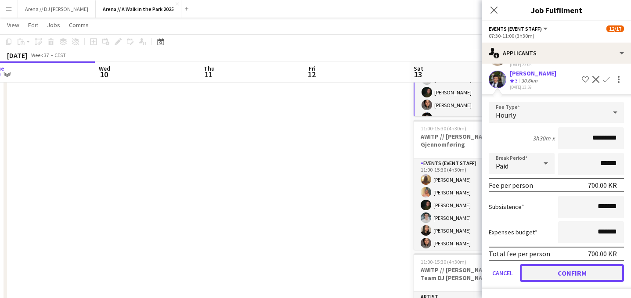
click at [579, 267] on button "Confirm" at bounding box center [572, 273] width 104 height 18
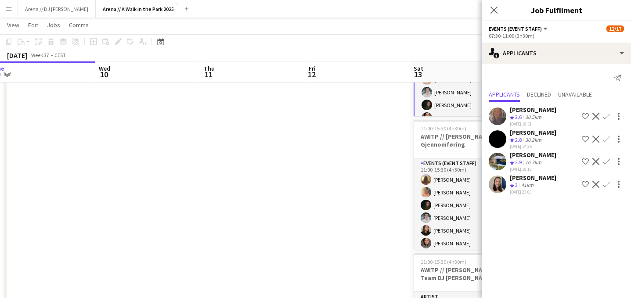
scroll to position [0, 0]
click at [348, 178] on app-date-cell at bounding box center [357, 267] width 105 height 569
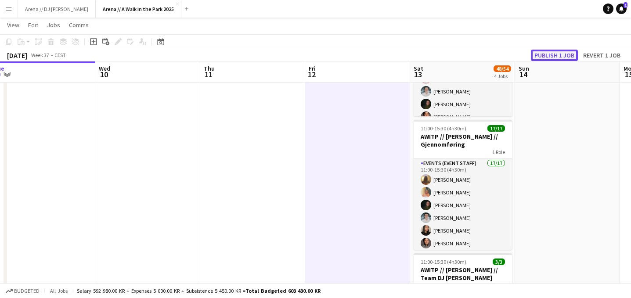
click at [566, 53] on button "Publish 1 job" at bounding box center [554, 55] width 47 height 11
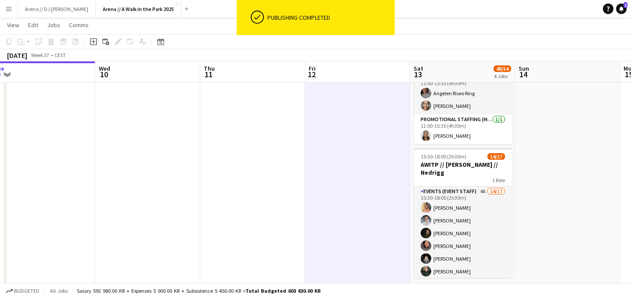
scroll to position [339, 0]
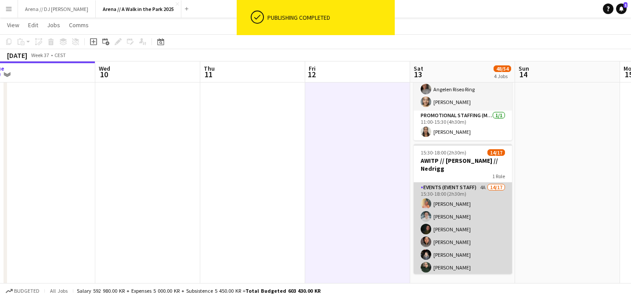
click at [483, 229] on app-card-role "Events (Event Staff) 4A 14/17 15:30-18:00 (2h30m) [PERSON_NAME] [PERSON_NAME] […" at bounding box center [463, 300] width 98 height 234
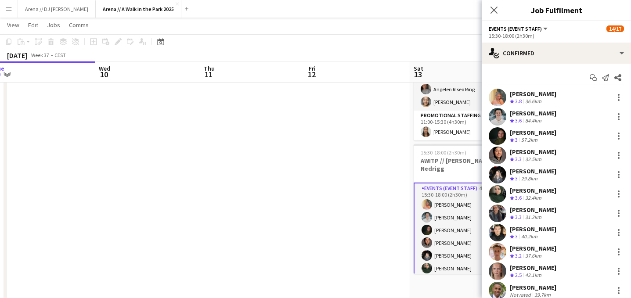
click at [586, 65] on div "Start chat Send notification Share Hannah Ludivia Rotbæk Meling Crew rating 3.8…" at bounding box center [556, 252] width 149 height 377
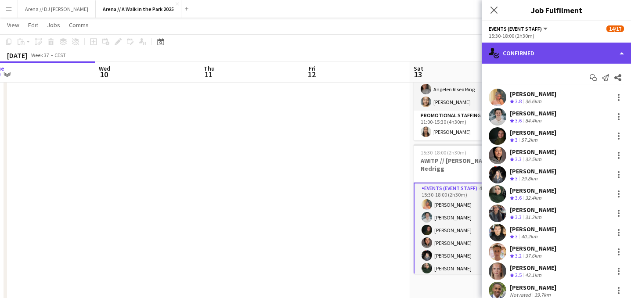
click at [586, 58] on div "single-neutral-actions-check-2 Confirmed" at bounding box center [556, 53] width 149 height 21
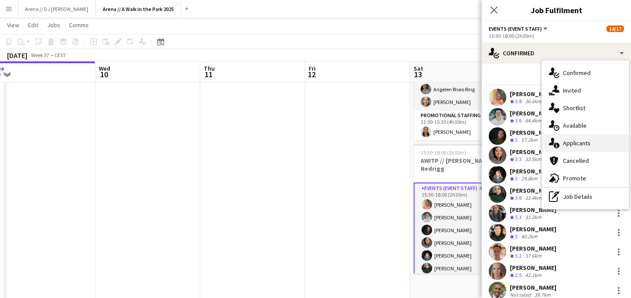
click at [588, 144] on span "Applicants" at bounding box center [577, 143] width 28 height 8
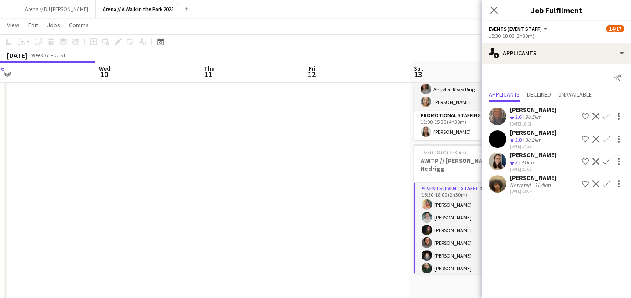
click at [383, 124] on app-date-cell at bounding box center [357, 43] width 105 height 569
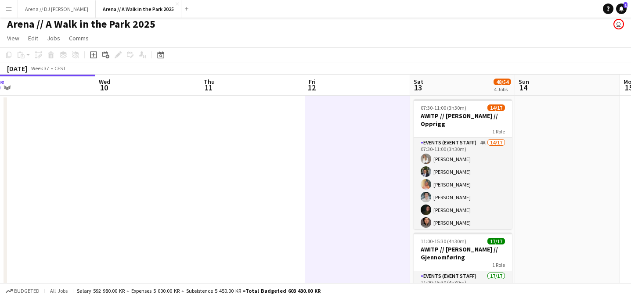
scroll to position [0, 0]
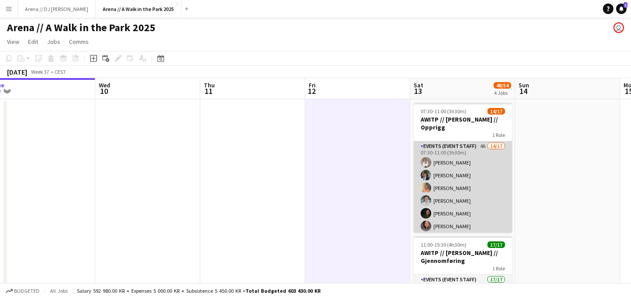
click at [453, 205] on app-card-role "Events (Event Staff) 4A 14/17 07:30-11:00 (3h30m) Ida-Amalie Larsen Ulrik Syver…" at bounding box center [463, 258] width 98 height 234
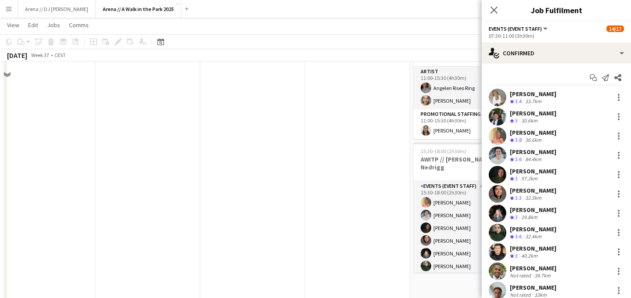
scroll to position [384, 0]
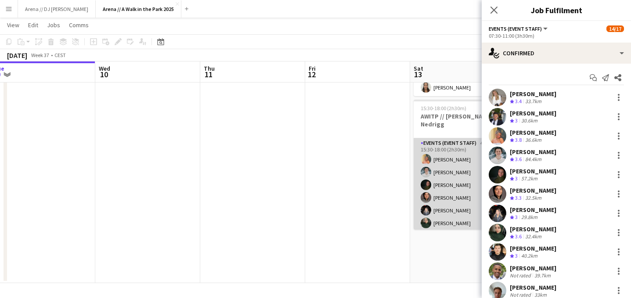
click at [450, 213] on app-card-role "Events (Event Staff) 4A 14/17 15:30-18:00 (2h30m) [PERSON_NAME] [PERSON_NAME] […" at bounding box center [463, 255] width 98 height 234
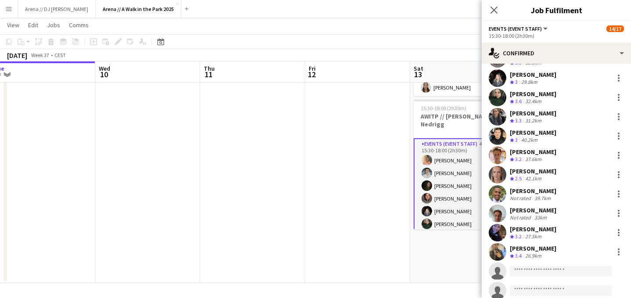
scroll to position [96, 0]
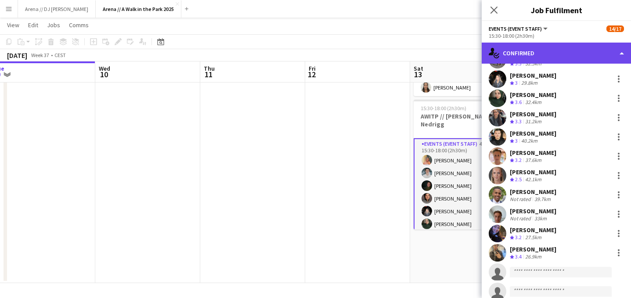
click at [587, 57] on div "single-neutral-actions-check-2 Confirmed" at bounding box center [556, 53] width 149 height 21
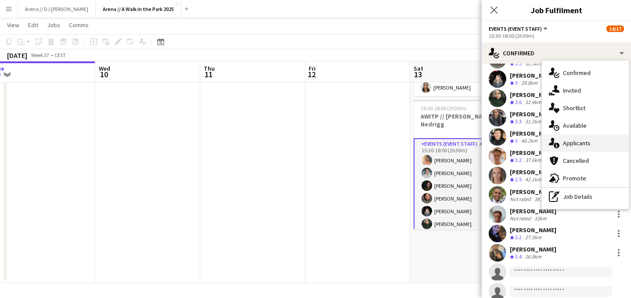
click at [587, 144] on span "Applicants" at bounding box center [577, 143] width 28 height 8
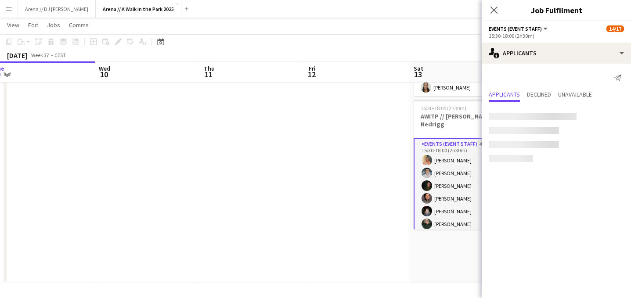
scroll to position [0, 0]
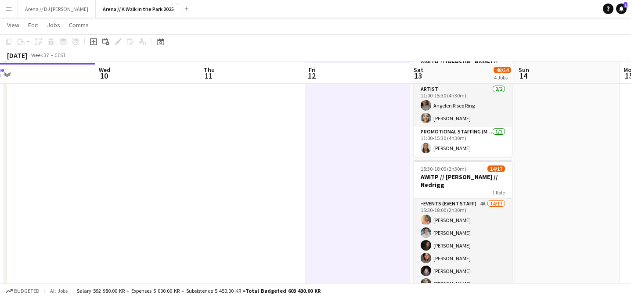
scroll to position [323, 0]
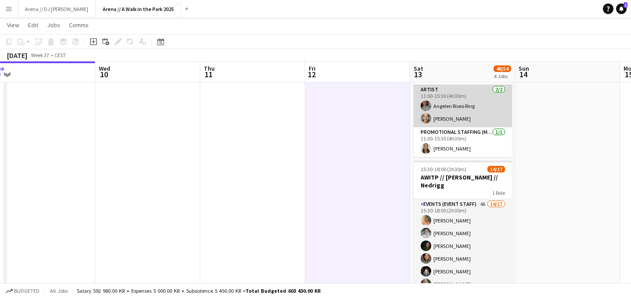
click at [445, 118] on app-card-role "Artist 2/2 11:00-15:30 (4h30m) Angelen Riseo Ring Amelia Nwani" at bounding box center [463, 106] width 98 height 43
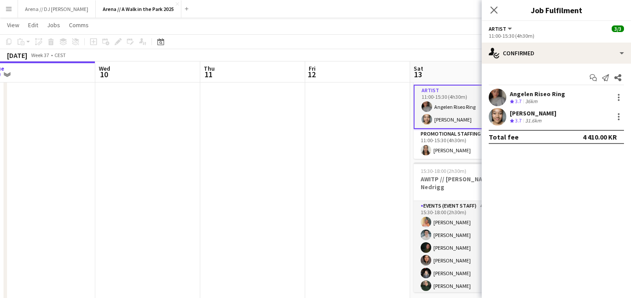
click at [529, 119] on div "31.6km" at bounding box center [533, 120] width 20 height 7
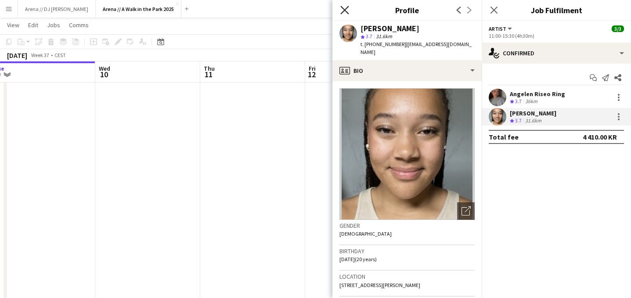
click at [343, 7] on icon "Close pop-in" at bounding box center [344, 10] width 8 height 8
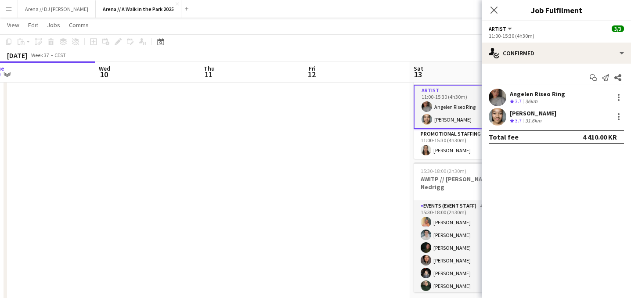
click at [308, 160] on app-date-cell at bounding box center [357, 60] width 105 height 569
